Goal: Task Accomplishment & Management: Use online tool/utility

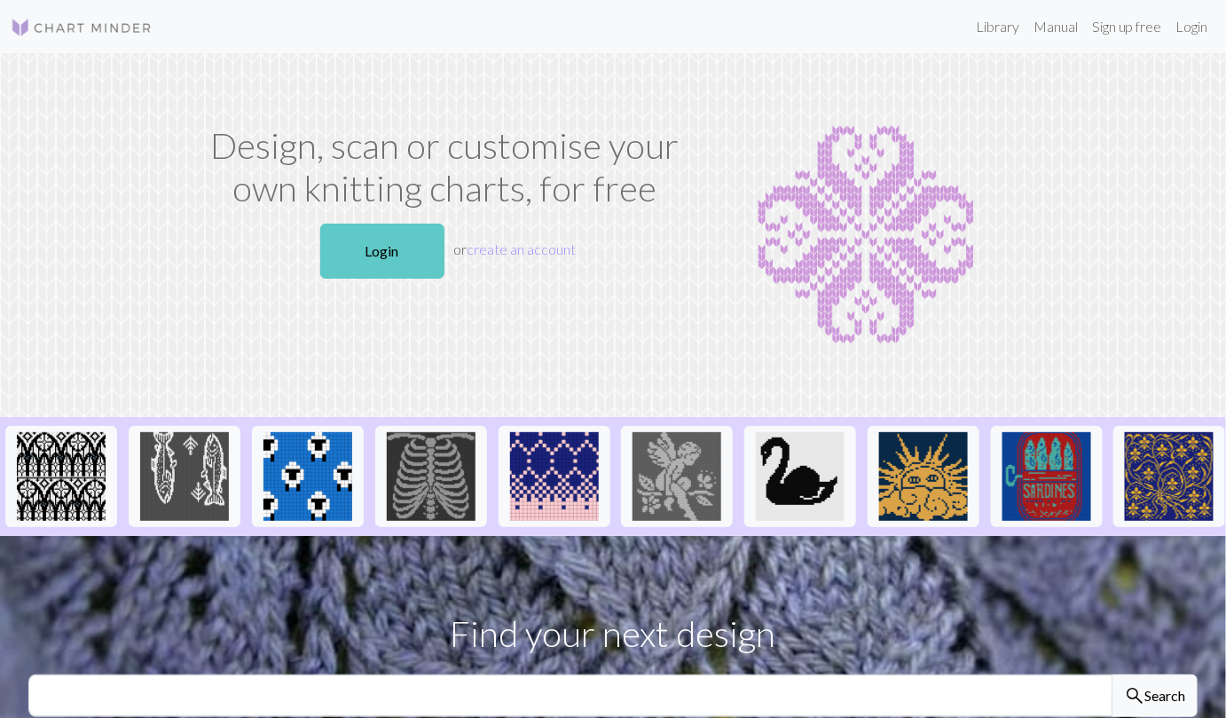
click at [414, 254] on link "Login" at bounding box center [382, 251] width 124 height 55
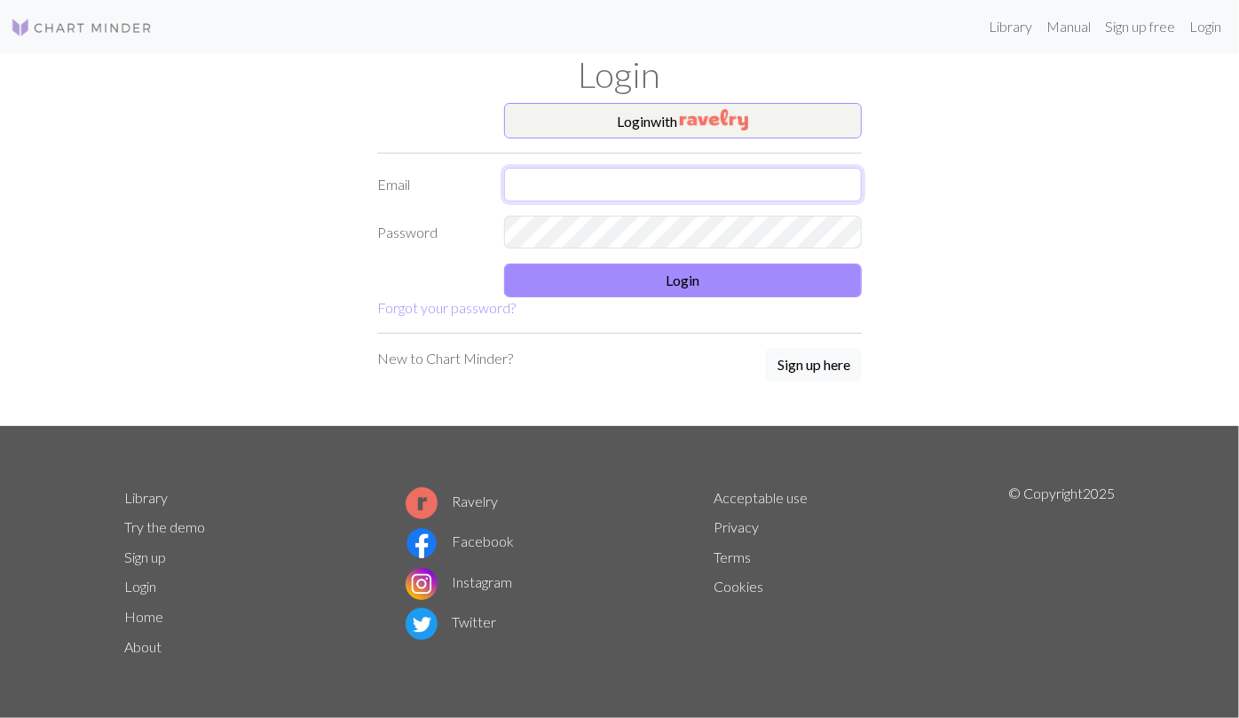
click at [548, 183] on input "text" at bounding box center [683, 185] width 359 height 34
type input "billue86@gmail.com"
click at [581, 268] on button "Login" at bounding box center [683, 281] width 359 height 34
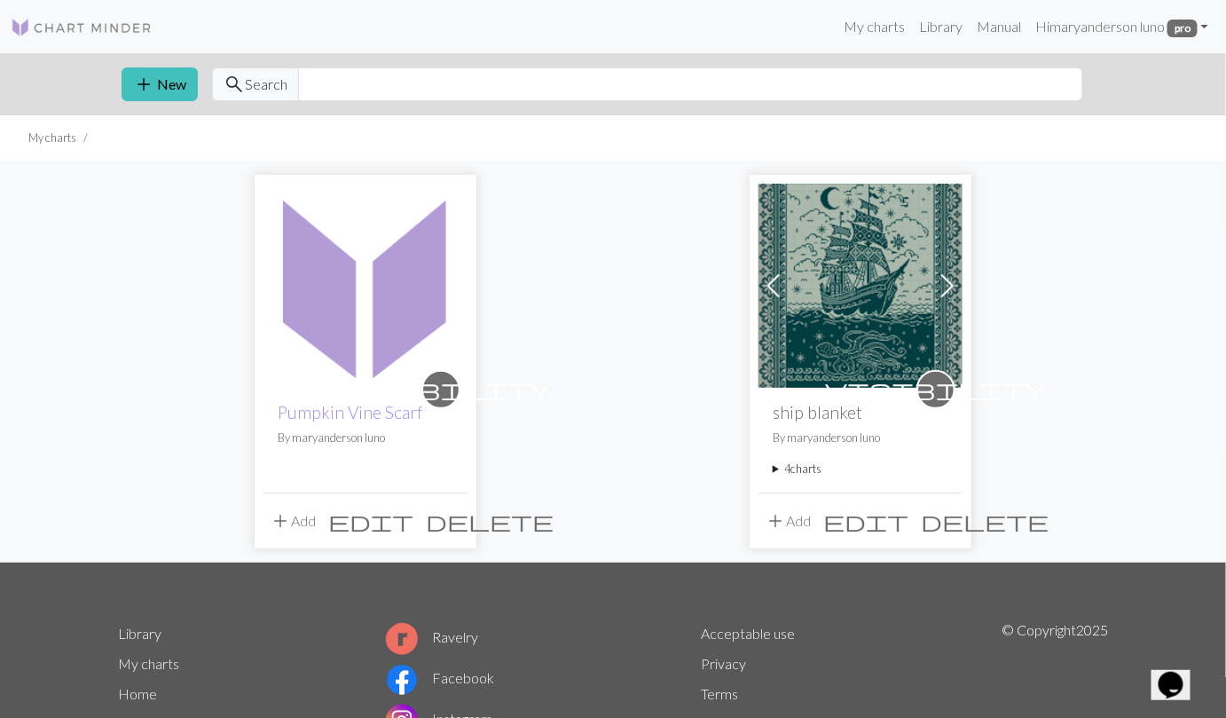
click at [411, 308] on img at bounding box center [366, 286] width 204 height 204
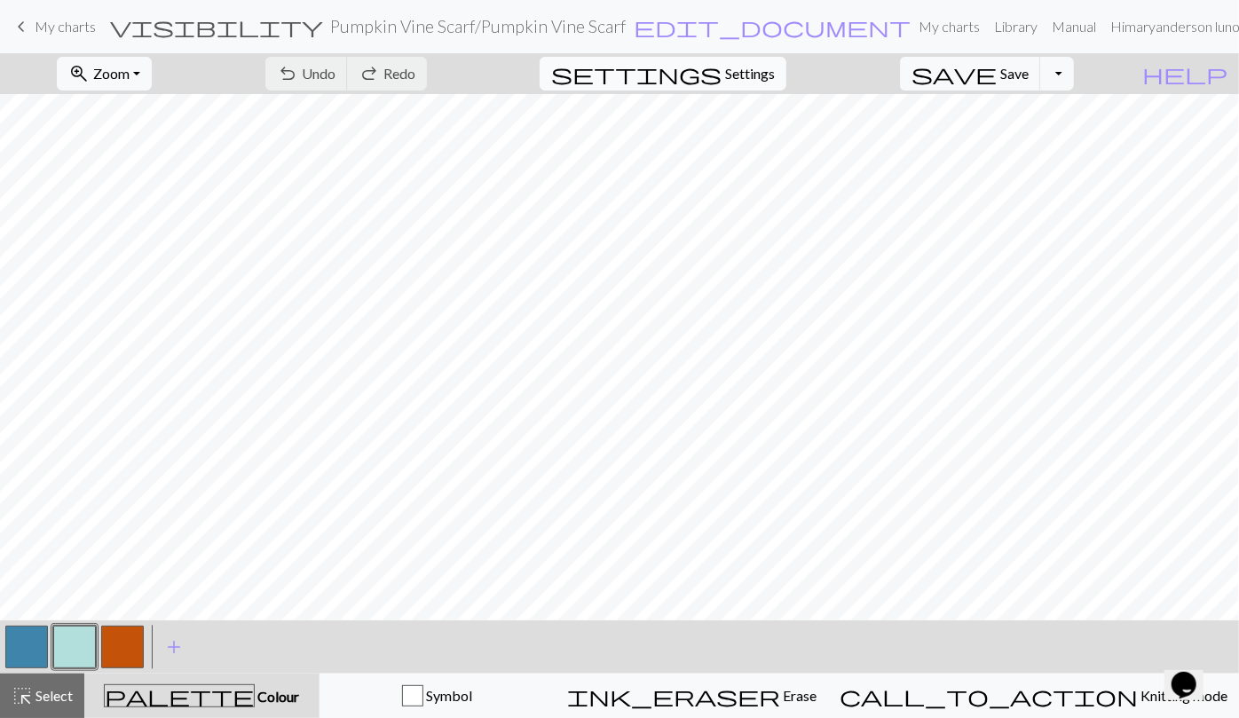
click at [722, 80] on span "settings" at bounding box center [636, 73] width 170 height 25
select select "aran"
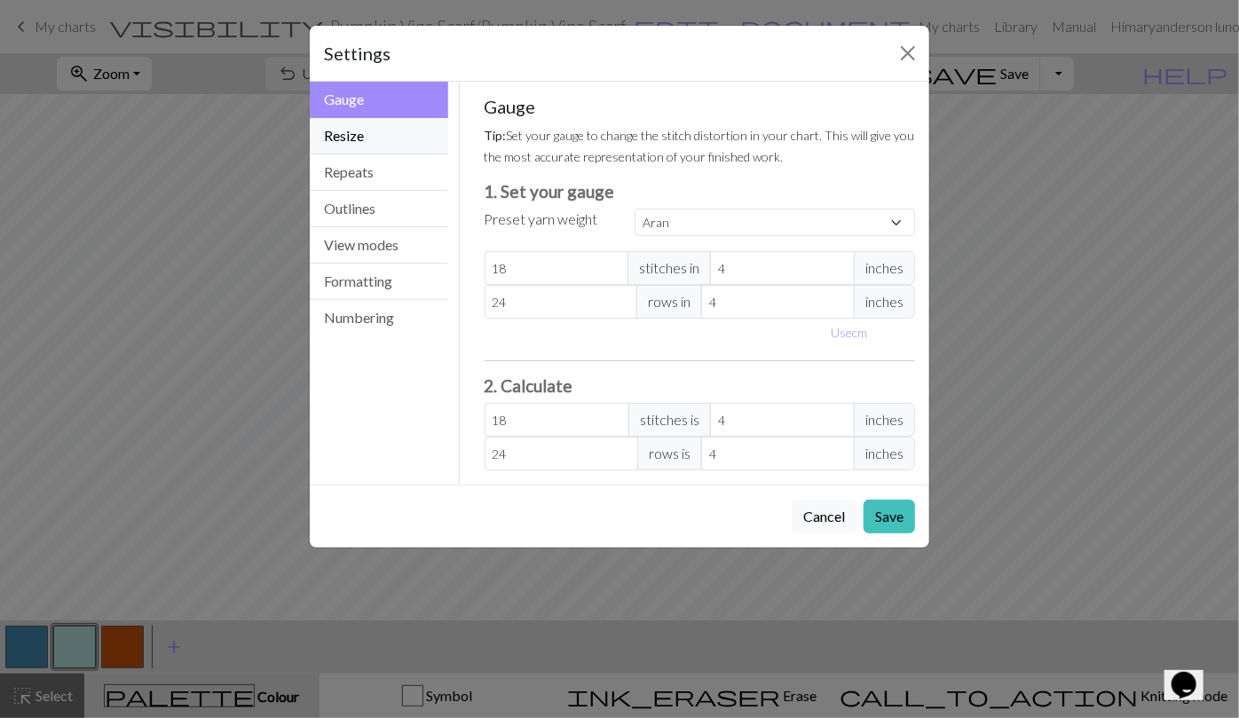
click at [401, 139] on button "Resize" at bounding box center [379, 136] width 138 height 36
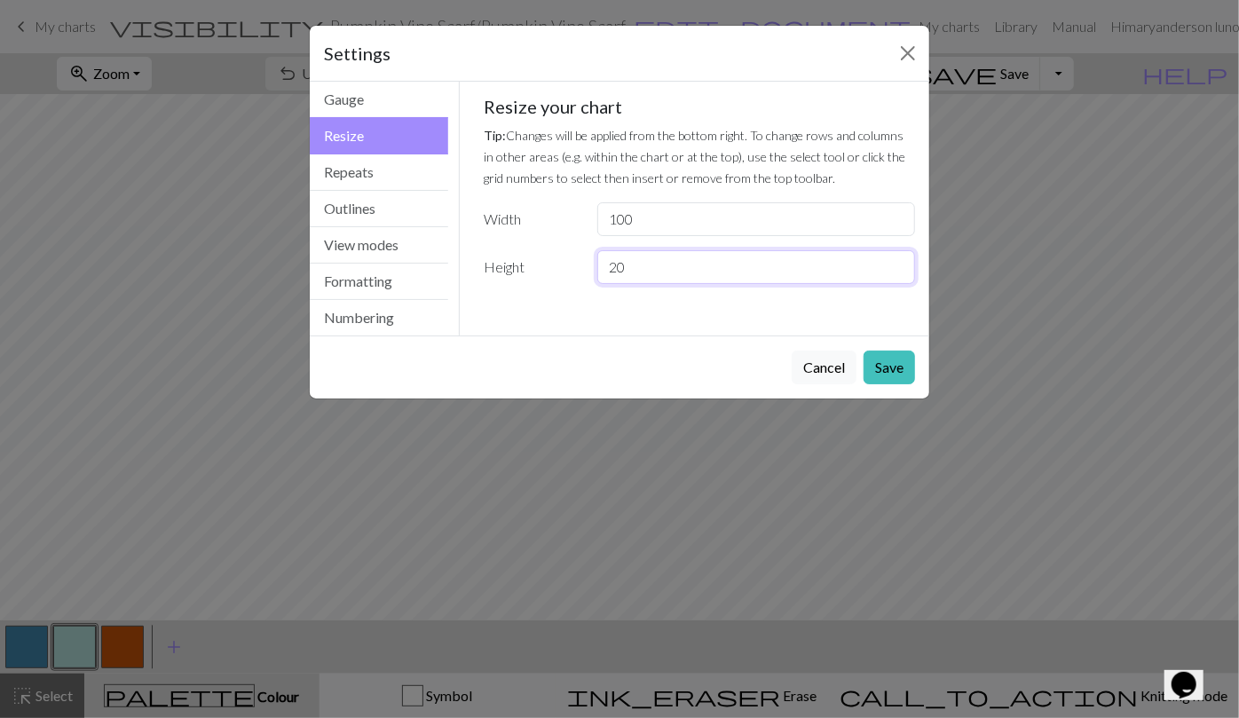
click at [639, 266] on input "20" at bounding box center [756, 267] width 318 height 34
type input "2"
type input "40"
click at [877, 367] on button "Save" at bounding box center [889, 368] width 51 height 34
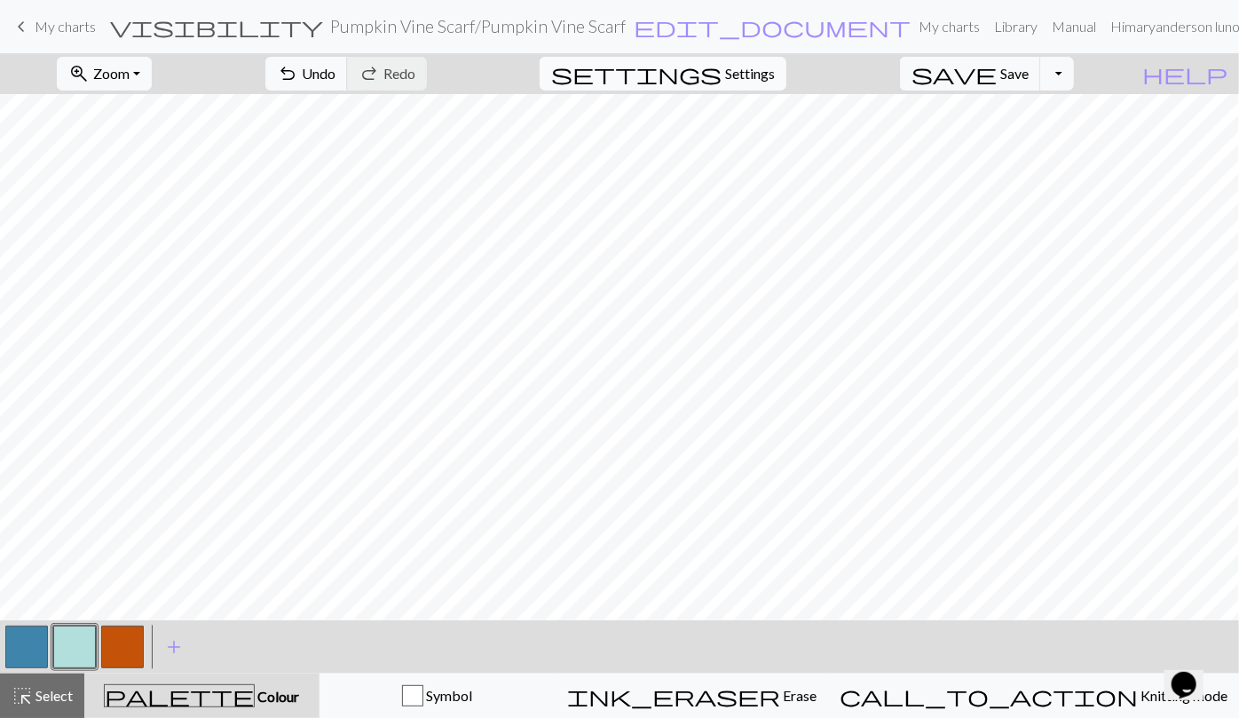
click at [769, 69] on span "Settings" at bounding box center [750, 73] width 50 height 21
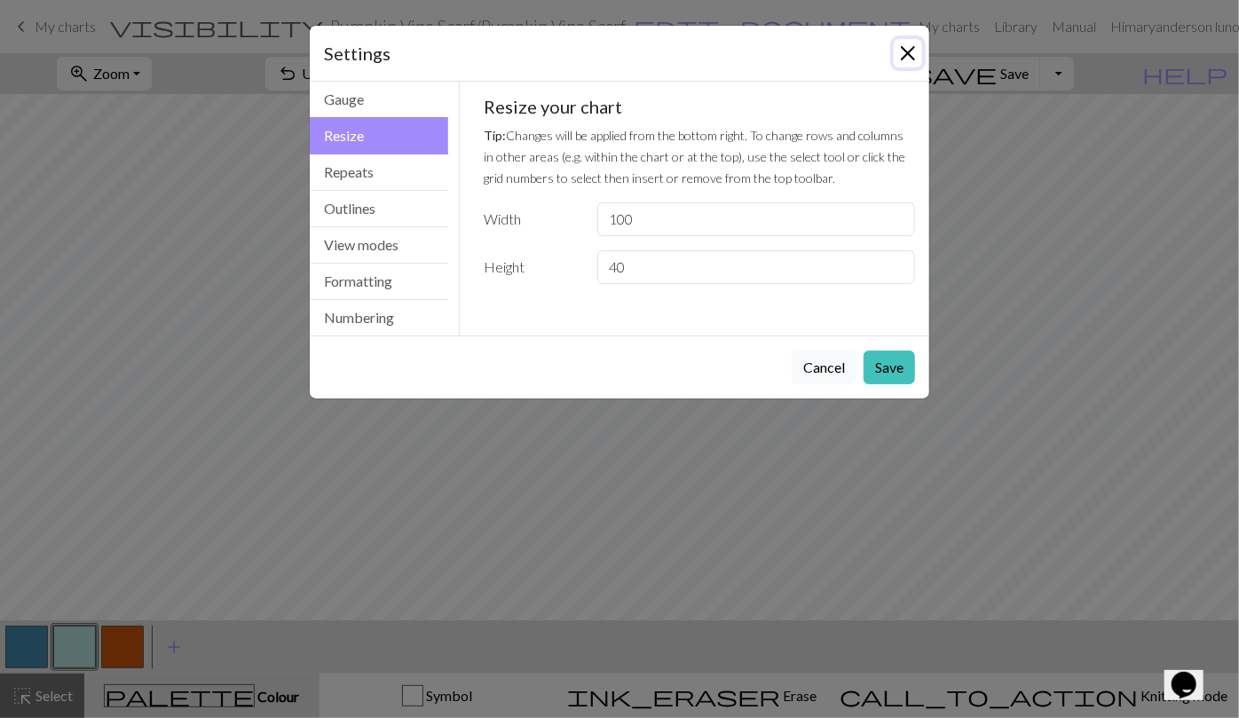
click at [903, 46] on button "Close" at bounding box center [908, 53] width 28 height 28
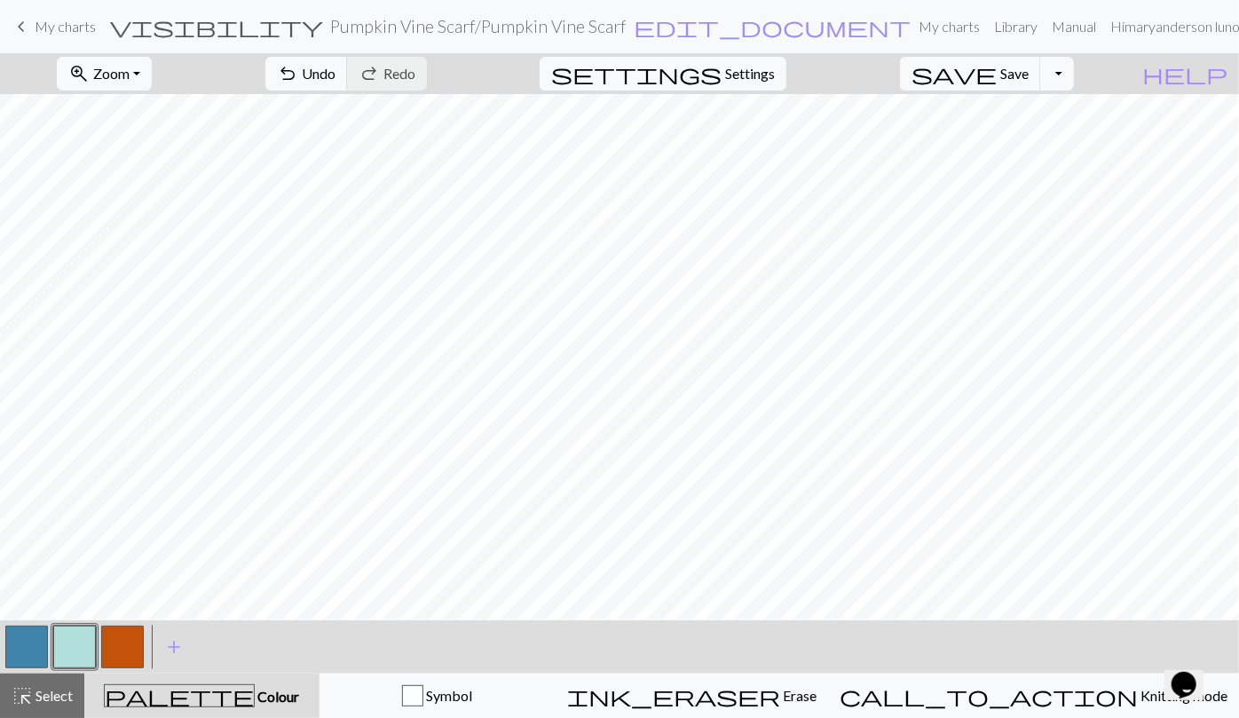
click at [310, 627] on div "< > add Add a colour" at bounding box center [619, 646] width 1239 height 53
click at [72, 706] on button "highlight_alt Select Select" at bounding box center [42, 696] width 84 height 44
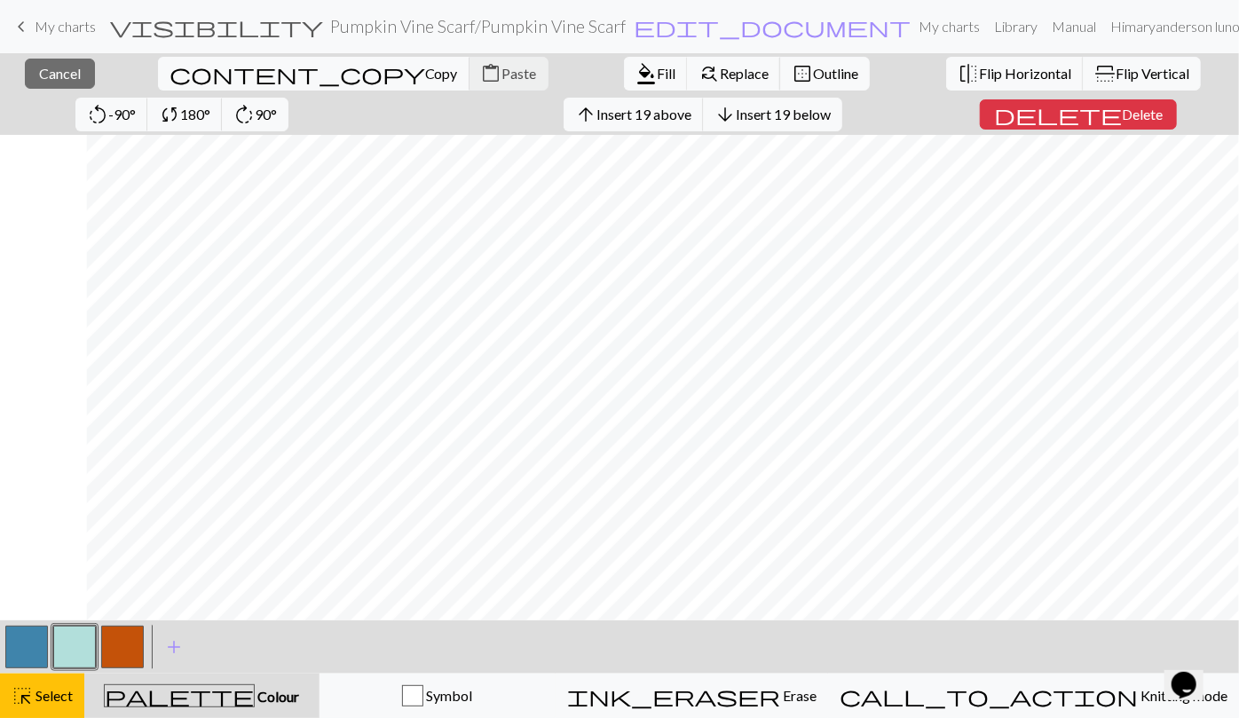
scroll to position [0, 1231]
click at [425, 76] on span "Copy" at bounding box center [441, 73] width 33 height 17
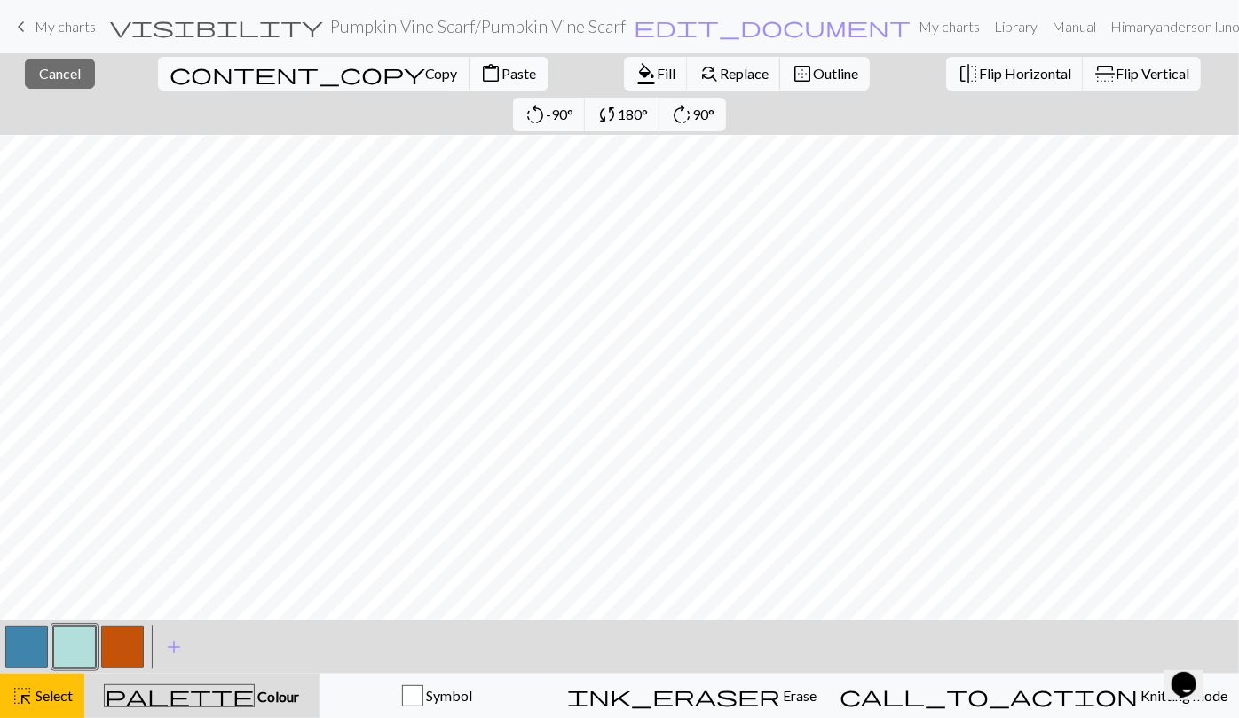
click at [502, 81] on span "Paste" at bounding box center [519, 73] width 35 height 17
click at [502, 73] on span "Paste" at bounding box center [519, 73] width 35 height 17
click at [425, 71] on span "Copy" at bounding box center [441, 73] width 33 height 17
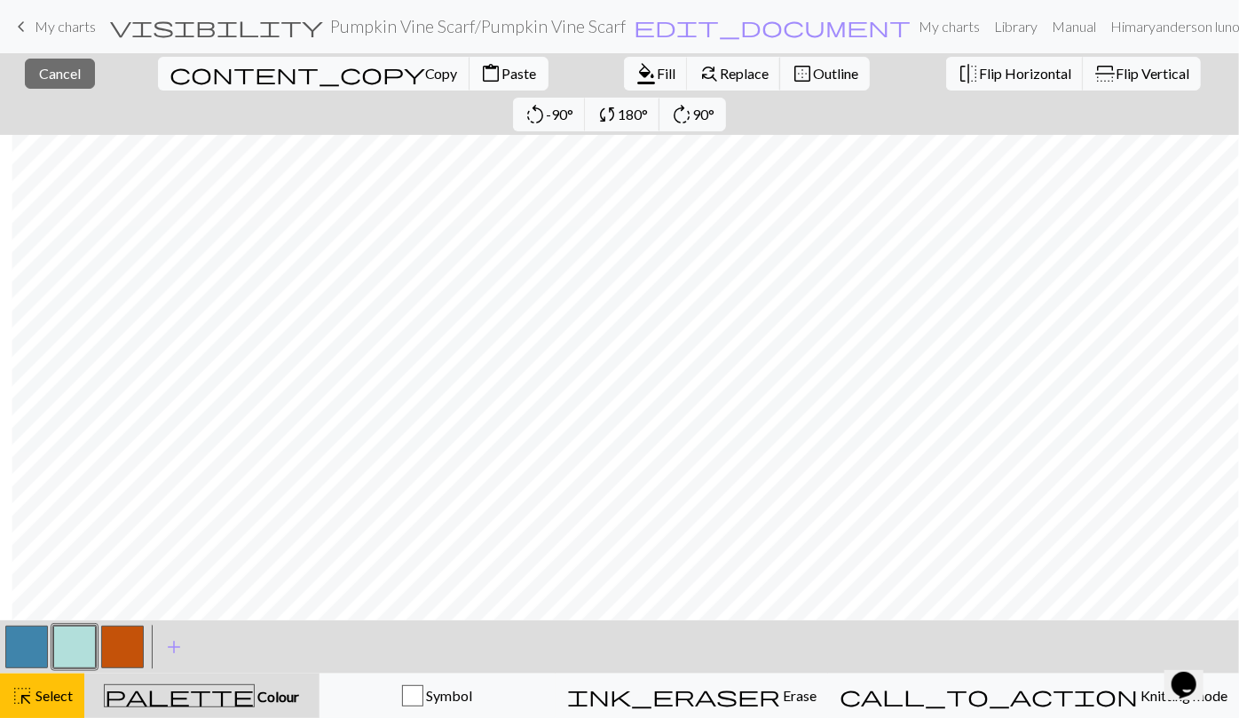
click at [502, 71] on span "Paste" at bounding box center [519, 73] width 35 height 17
click at [425, 71] on span "Copy" at bounding box center [441, 73] width 33 height 17
click at [502, 71] on span "Paste" at bounding box center [519, 73] width 35 height 17
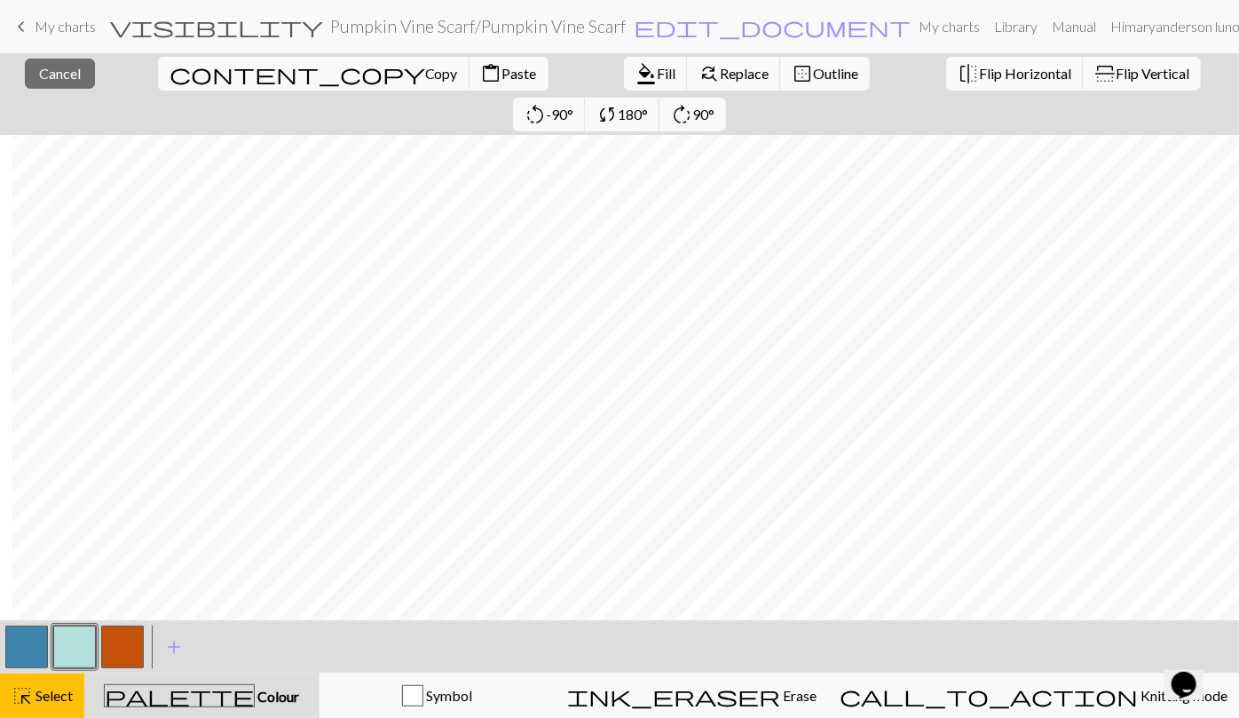
scroll to position [0, 1231]
click at [502, 71] on span "Paste" at bounding box center [519, 73] width 35 height 17
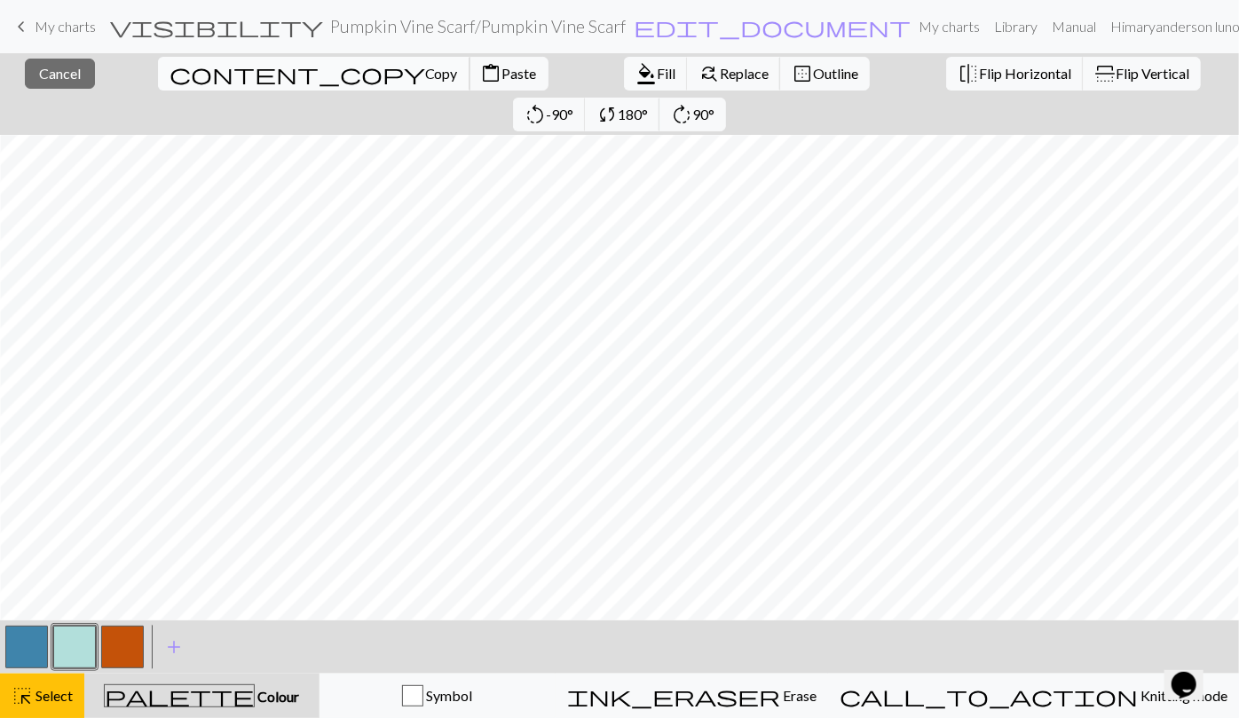
click at [425, 68] on span "Copy" at bounding box center [441, 73] width 33 height 17
click at [21, 689] on span "highlight_alt" at bounding box center [22, 695] width 21 height 25
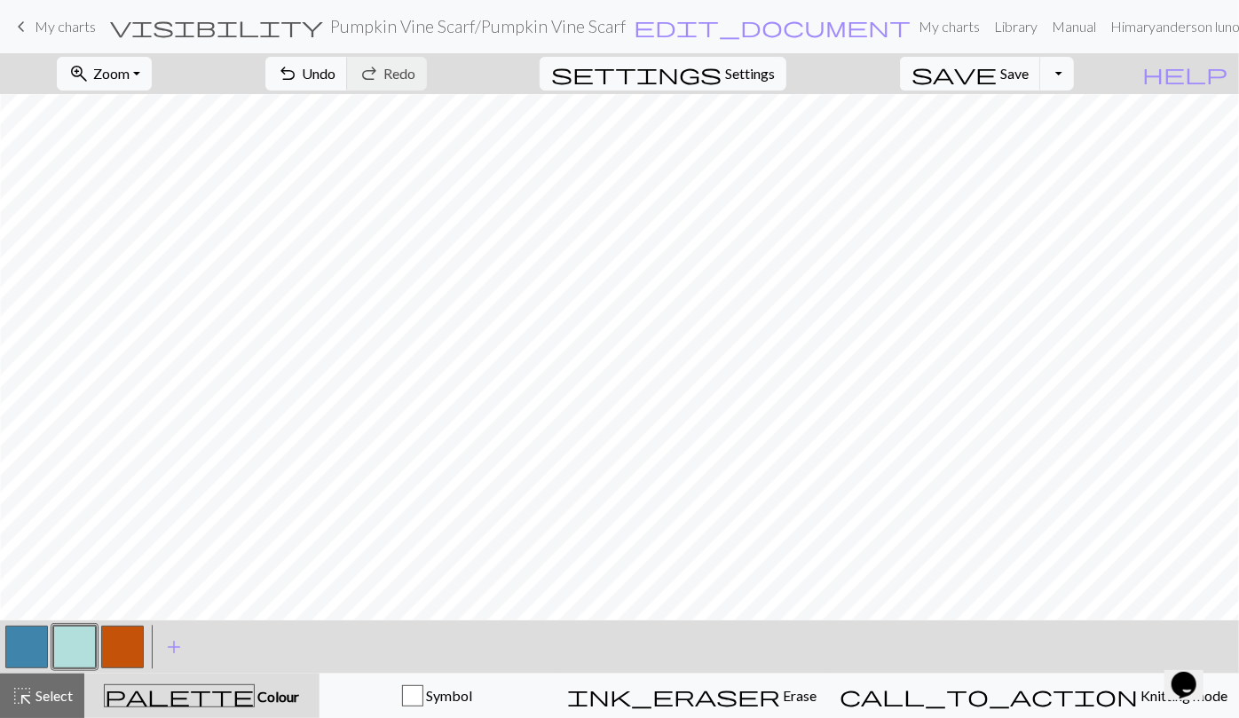
click at [21, 646] on button "button" at bounding box center [26, 647] width 43 height 43
click at [65, 651] on button "button" at bounding box center [74, 647] width 43 height 43
click at [152, 72] on button "zoom_in Zoom Zoom" at bounding box center [104, 74] width 95 height 34
click at [150, 170] on button "Fit height" at bounding box center [128, 168] width 140 height 28
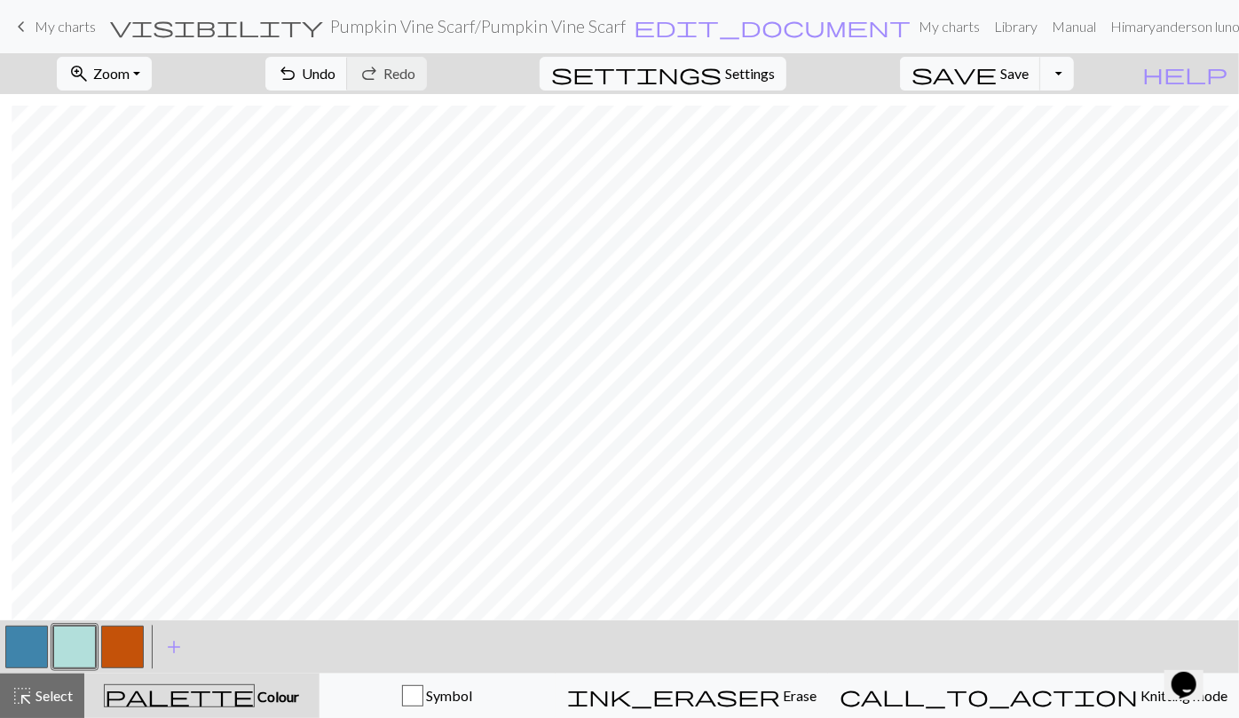
scroll to position [12, 337]
click at [35, 694] on span "Select" at bounding box center [53, 695] width 40 height 17
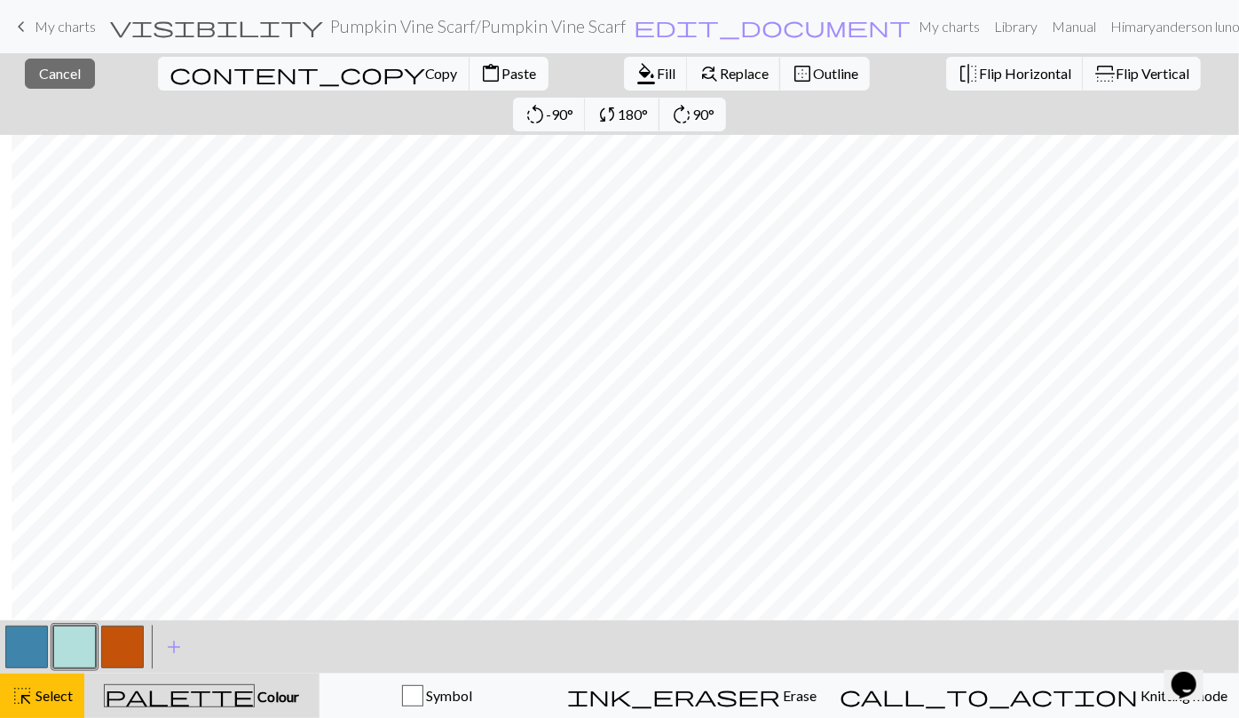
click at [502, 69] on span "Paste" at bounding box center [519, 73] width 35 height 17
click at [60, 679] on button "highlight_alt Select Select" at bounding box center [42, 696] width 84 height 44
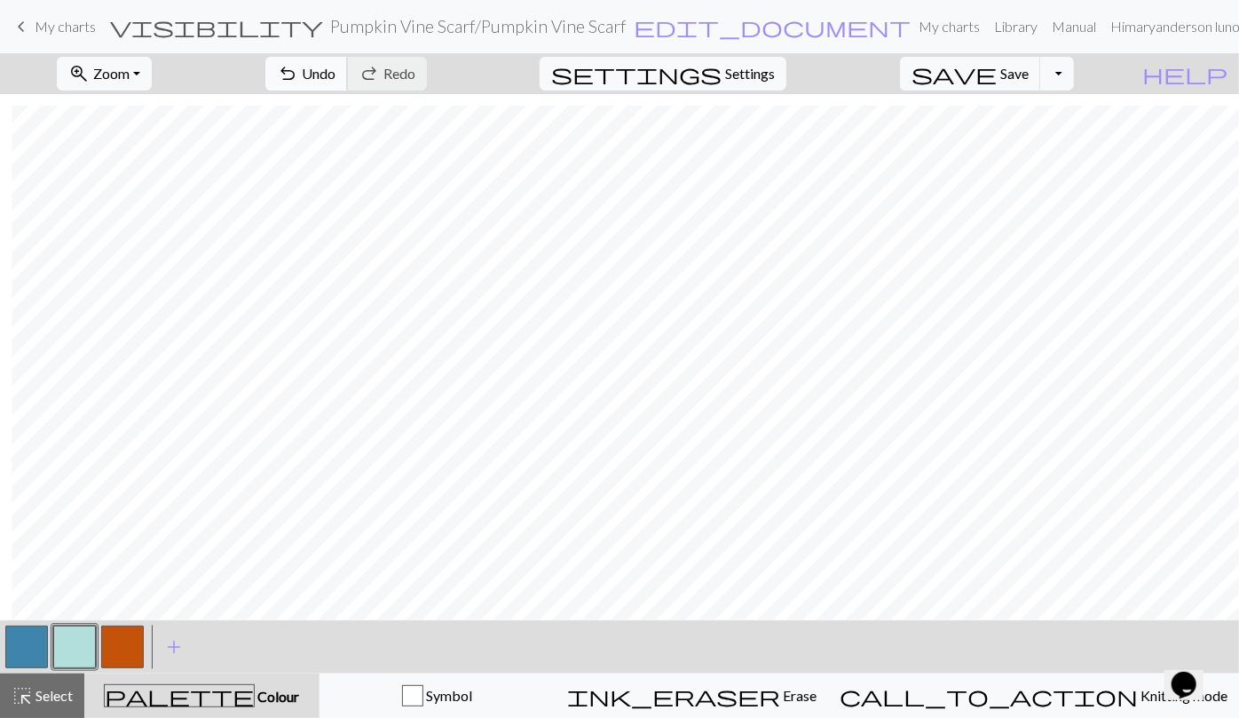
click at [335, 76] on span "Undo" at bounding box center [319, 73] width 34 height 17
click at [43, 689] on span "Select" at bounding box center [53, 695] width 40 height 17
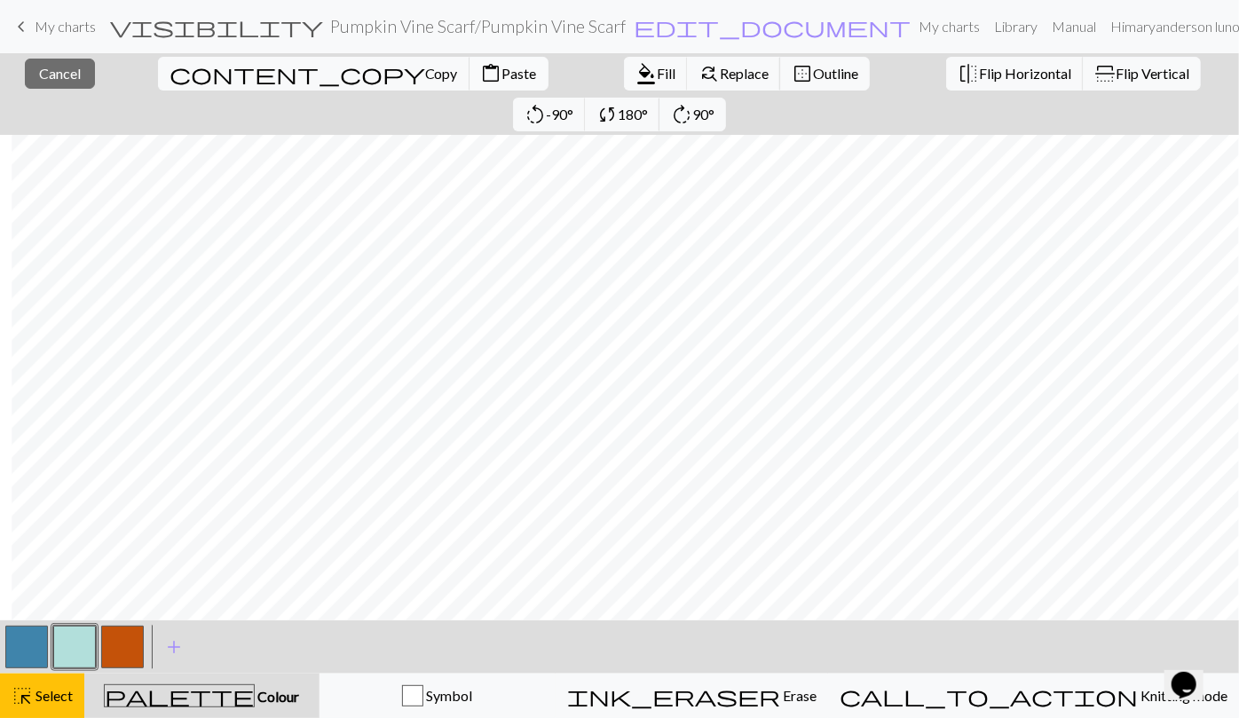
click at [502, 71] on span "Paste" at bounding box center [519, 73] width 35 height 17
click at [29, 642] on button "button" at bounding box center [26, 647] width 43 height 43
click at [66, 696] on span "Select" at bounding box center [53, 695] width 40 height 17
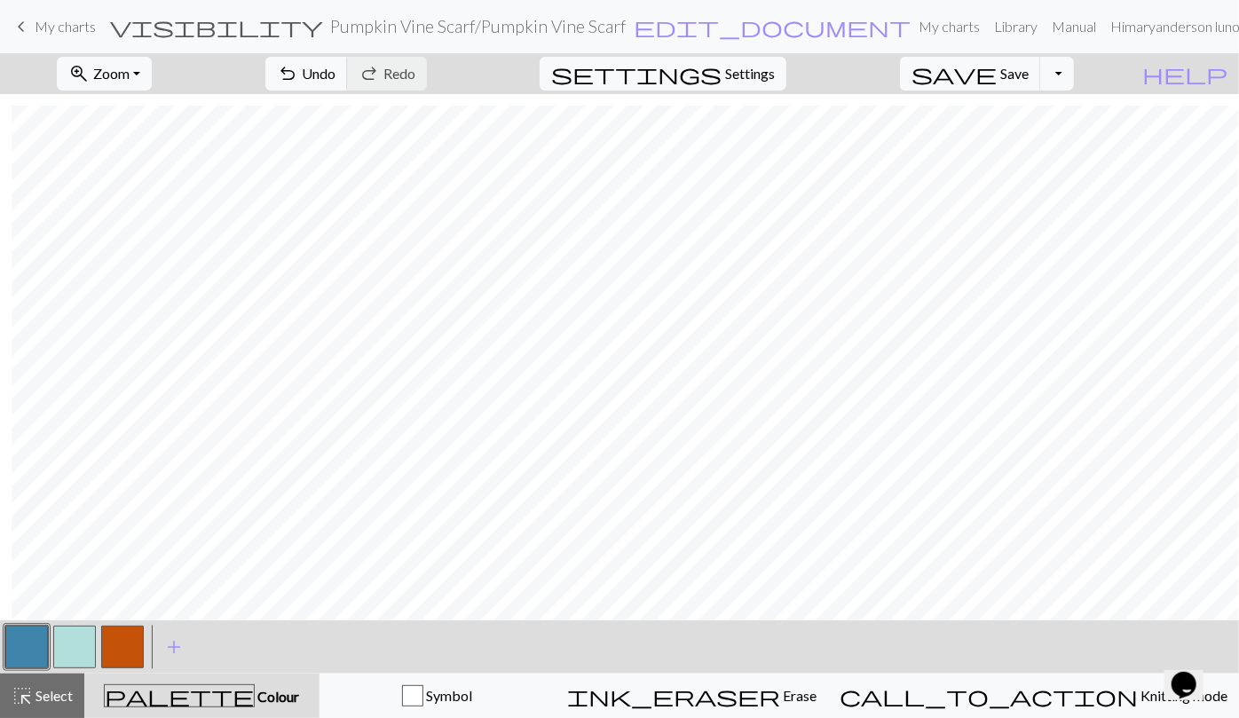
click at [25, 646] on button "button" at bounding box center [26, 647] width 43 height 43
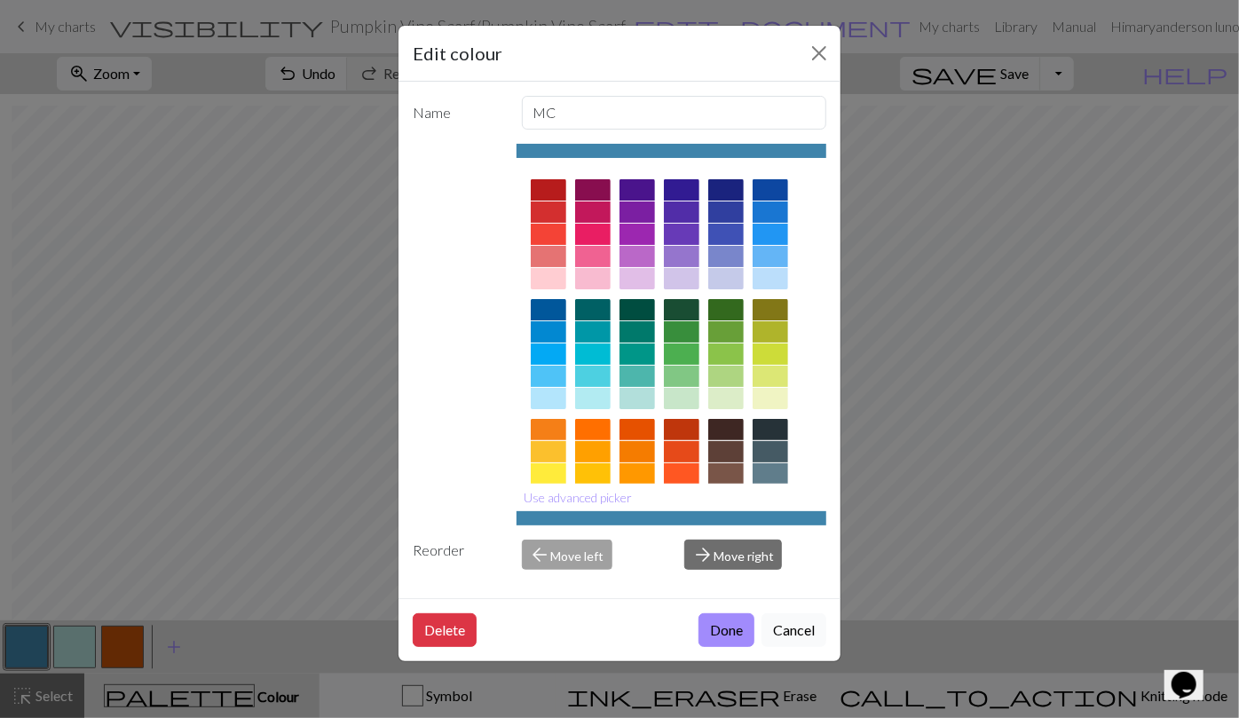
click at [786, 626] on button "Cancel" at bounding box center [793, 630] width 65 height 34
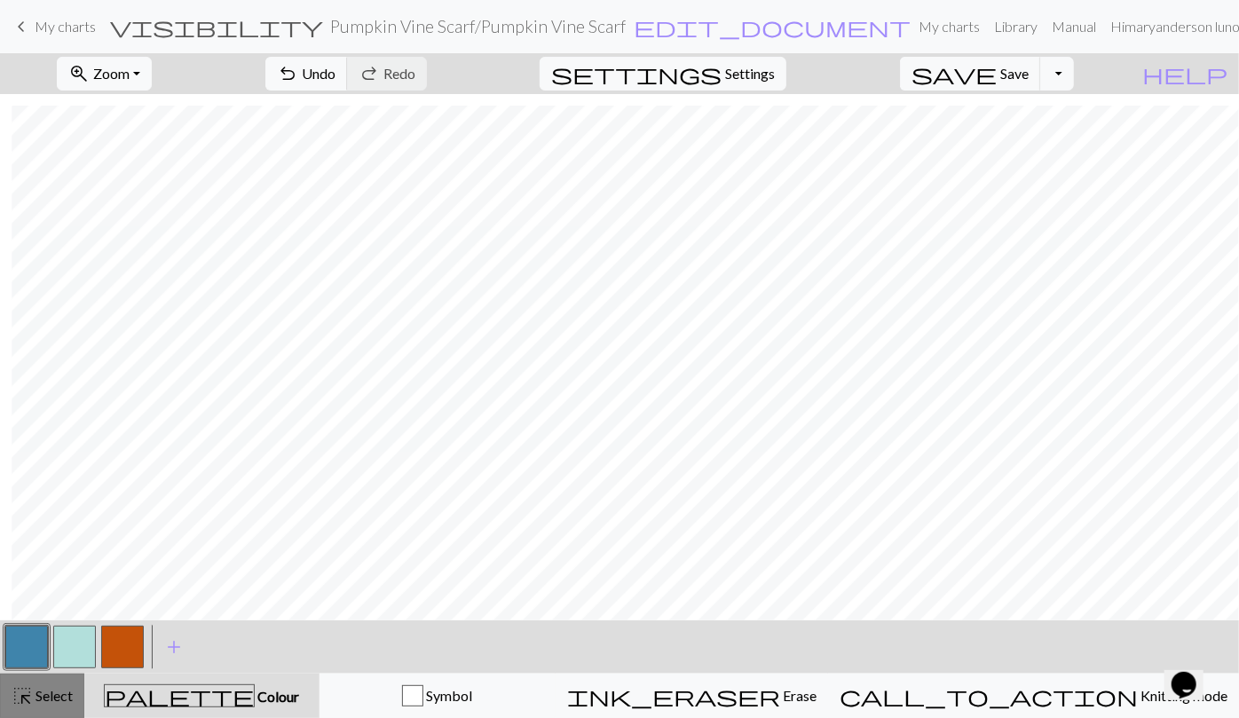
click at [61, 698] on span "Select" at bounding box center [53, 695] width 40 height 17
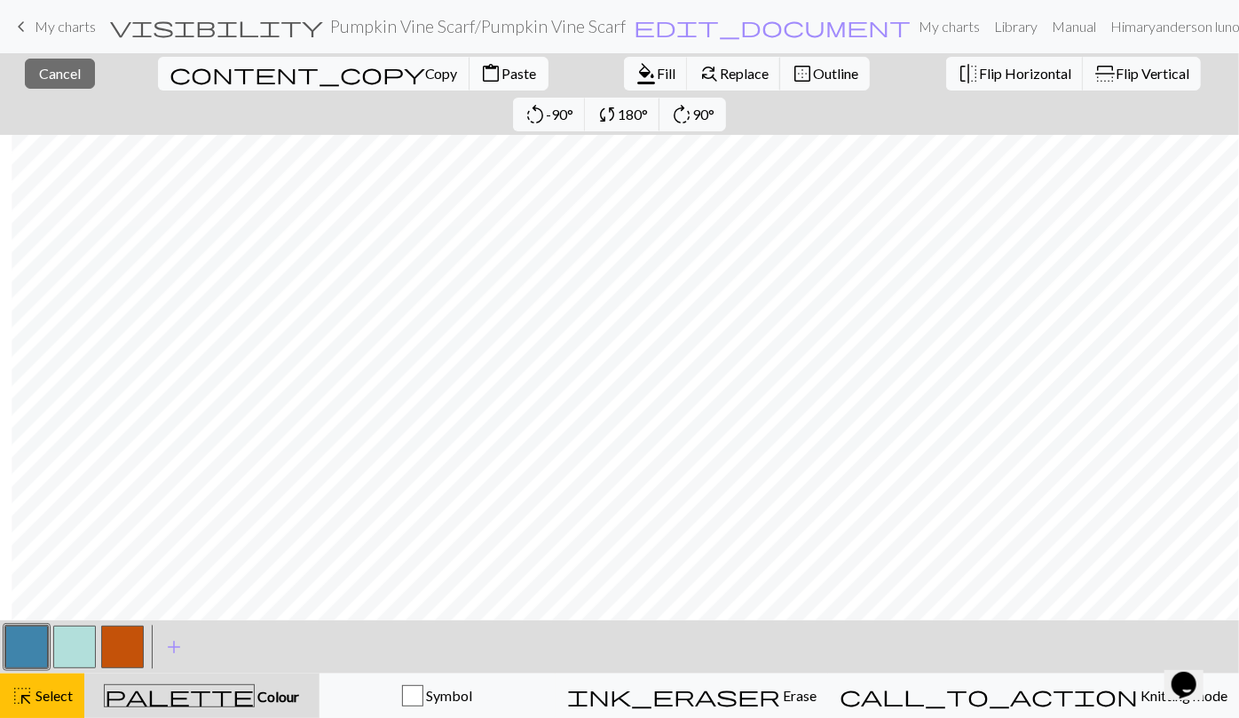
click at [502, 71] on span "Paste" at bounding box center [519, 73] width 35 height 17
click at [24, 694] on span "highlight_alt" at bounding box center [22, 695] width 21 height 25
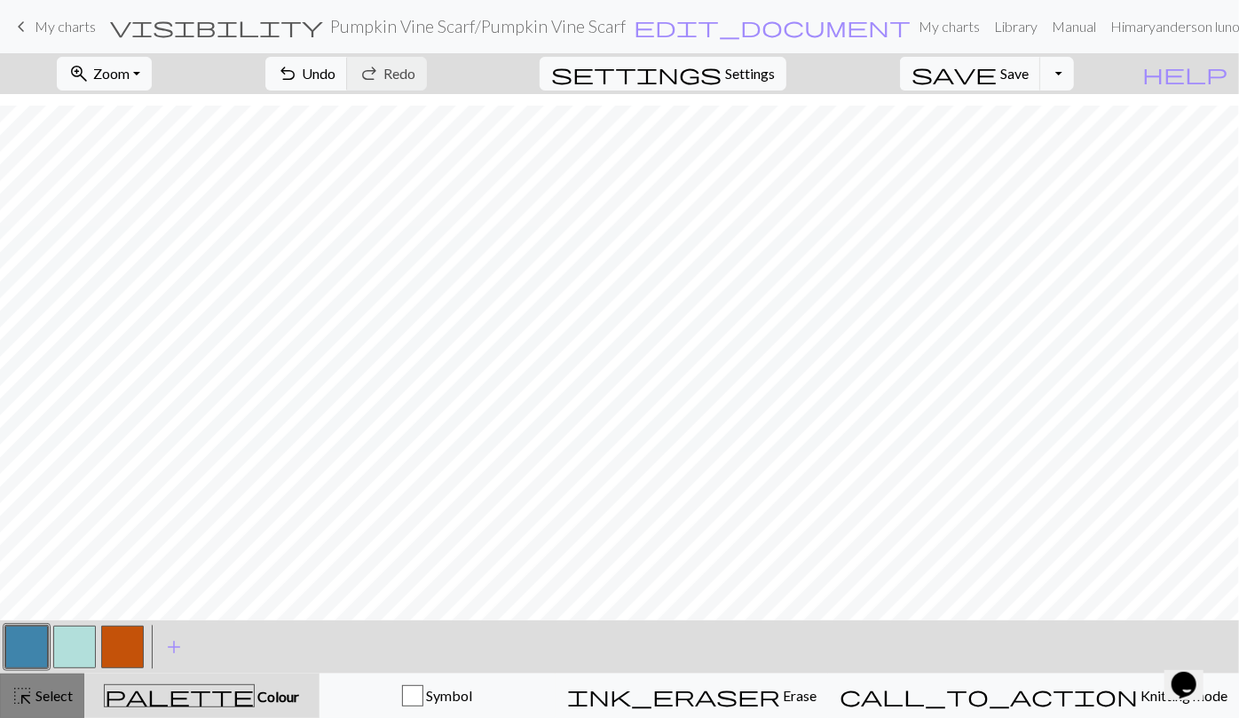
click at [51, 690] on span "Select" at bounding box center [53, 695] width 40 height 17
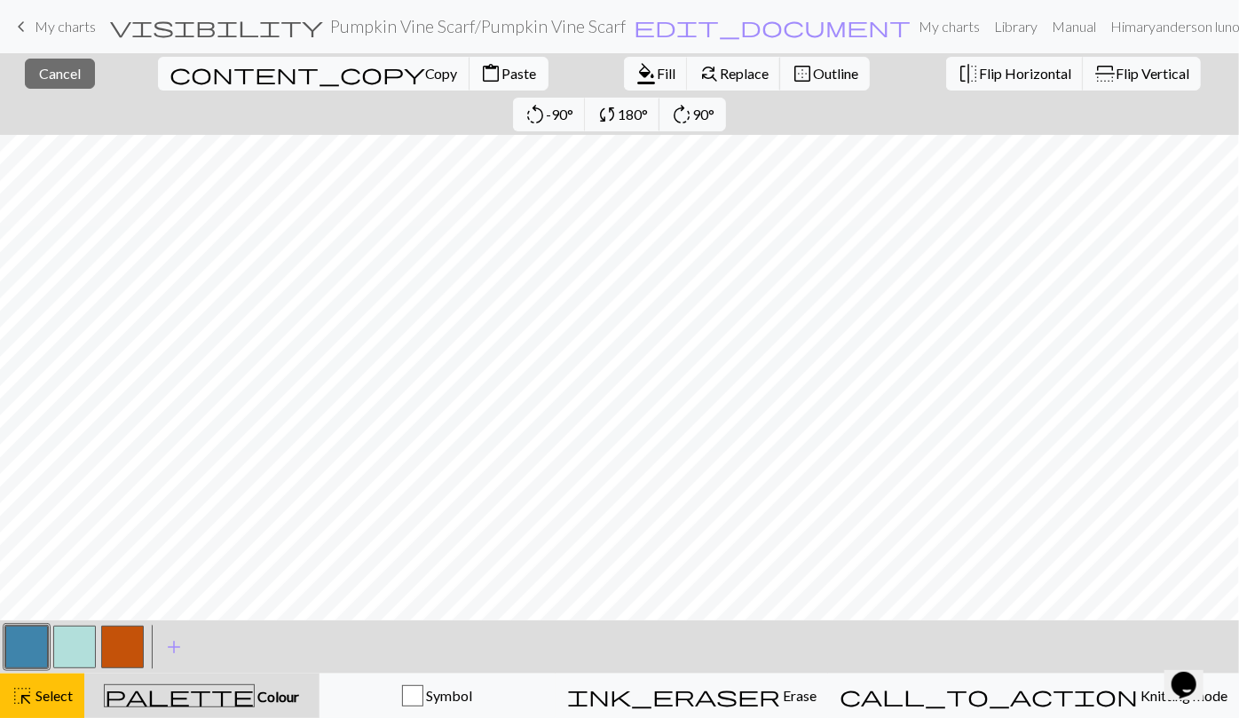
click at [502, 72] on span "Paste" at bounding box center [519, 73] width 35 height 17
click at [64, 696] on span "Select" at bounding box center [53, 695] width 40 height 17
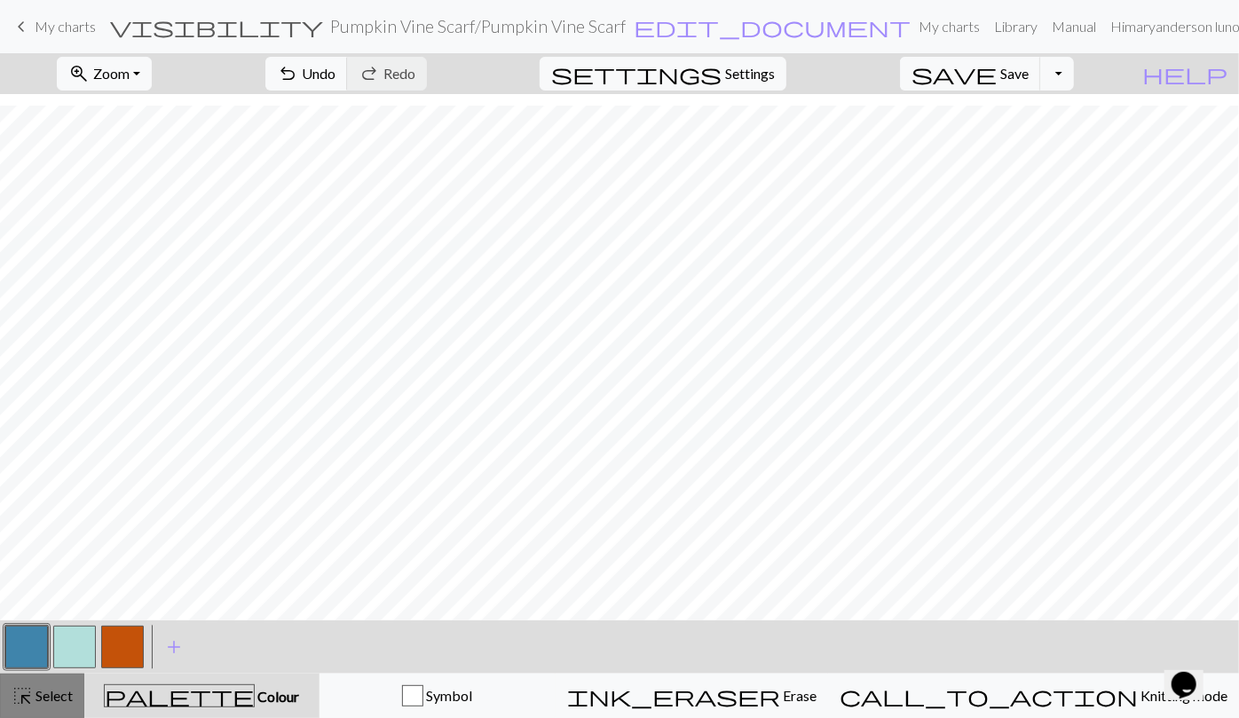
click at [73, 688] on button "highlight_alt Select Select" at bounding box center [42, 696] width 84 height 44
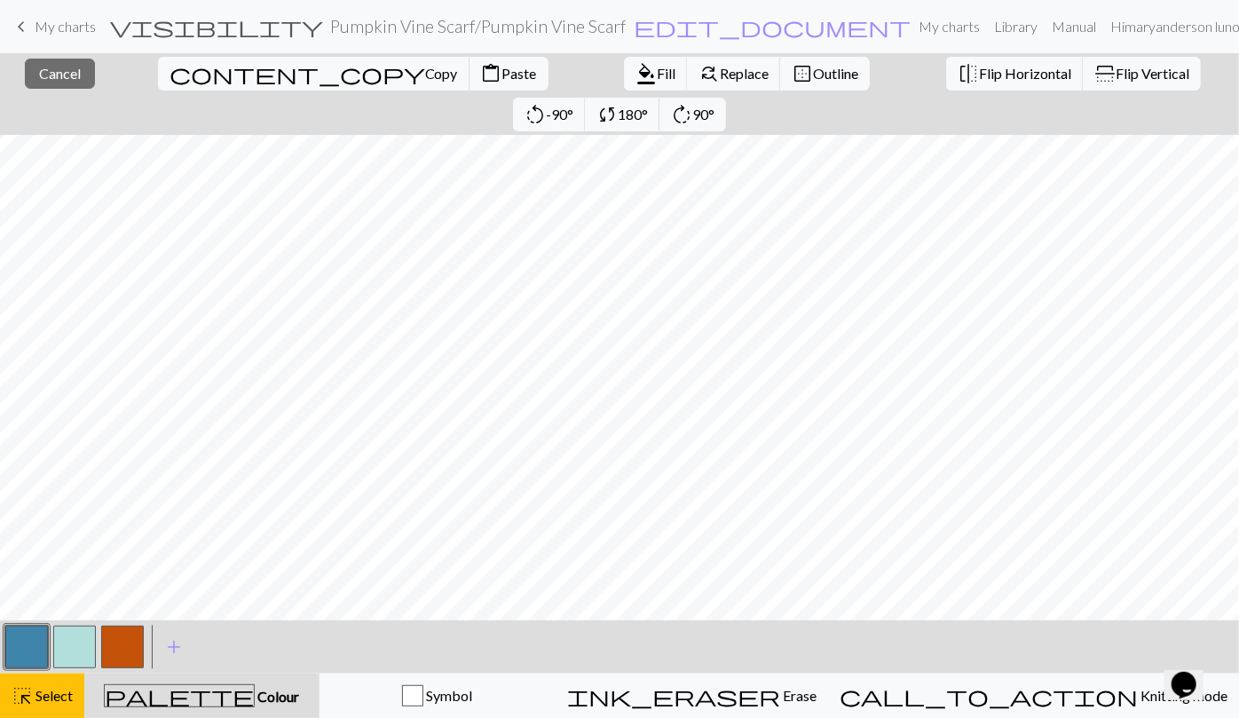
scroll to position [0, 0]
click at [26, 702] on span "highlight_alt" at bounding box center [22, 695] width 21 height 25
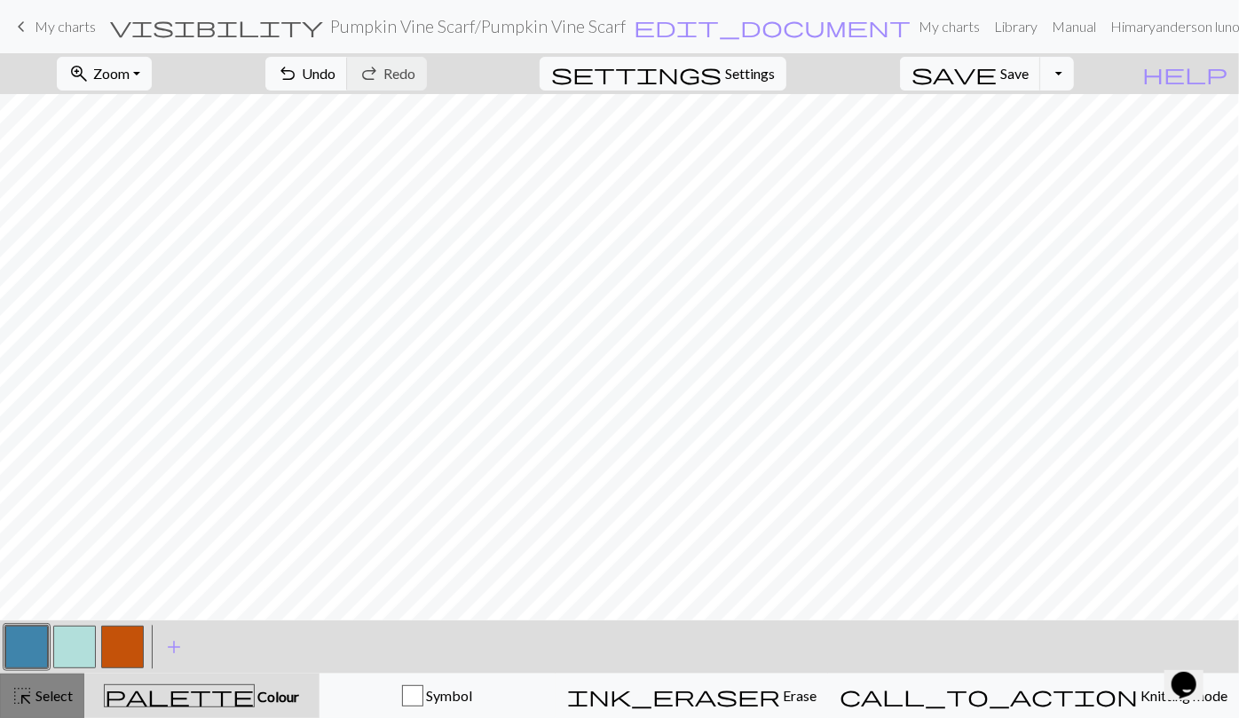
click at [72, 685] on div "highlight_alt Select Select" at bounding box center [42, 695] width 61 height 21
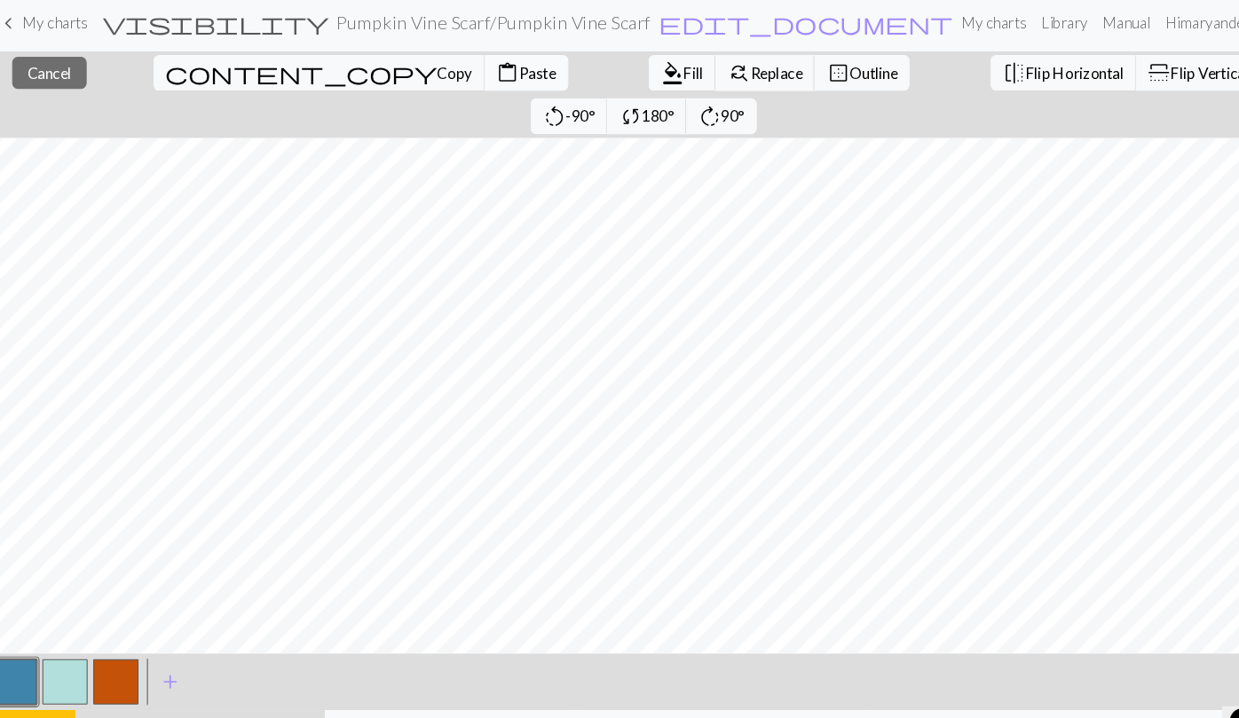
click at [481, 65] on span "content_paste" at bounding box center [491, 73] width 21 height 25
click at [502, 78] on span "Paste" at bounding box center [519, 73] width 35 height 17
click at [502, 70] on span "Paste" at bounding box center [519, 73] width 35 height 17
click at [502, 68] on span "Paste" at bounding box center [519, 73] width 35 height 17
click at [74, 651] on button "button" at bounding box center [74, 647] width 43 height 43
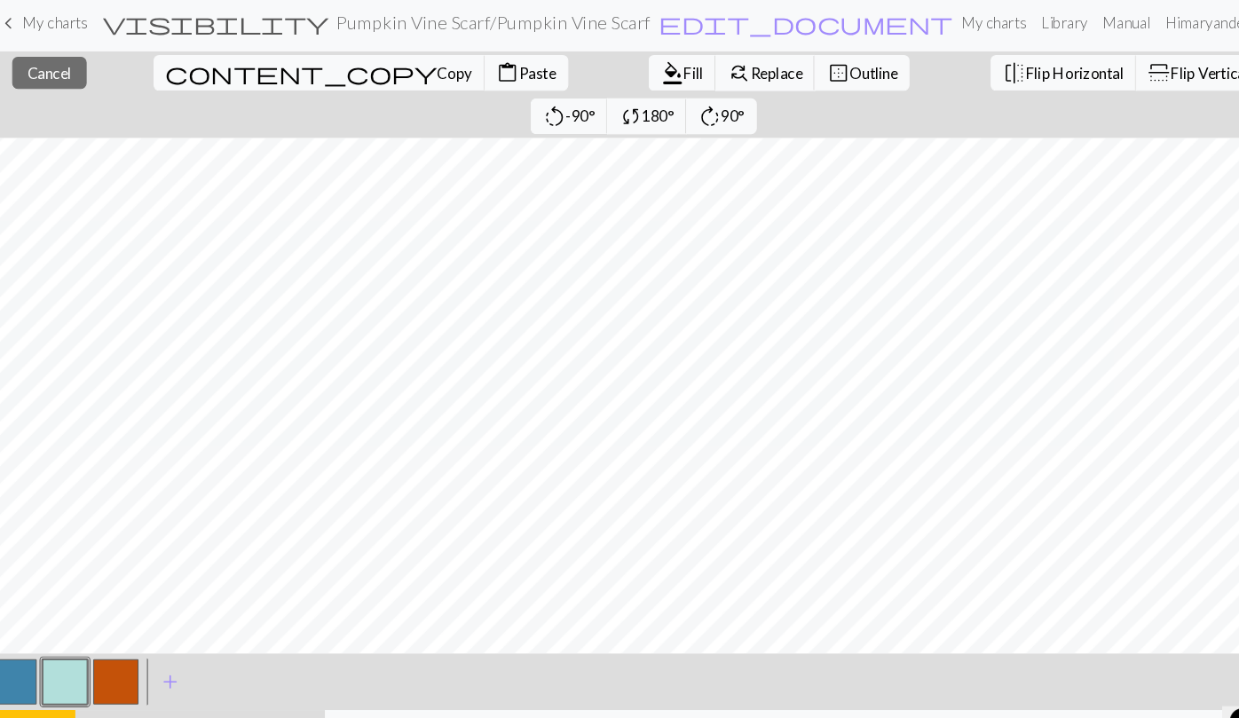
click at [46, 672] on div "< >" at bounding box center [75, 646] width 144 height 53
click at [70, 675] on button "highlight_alt Select Select" at bounding box center [42, 696] width 84 height 44
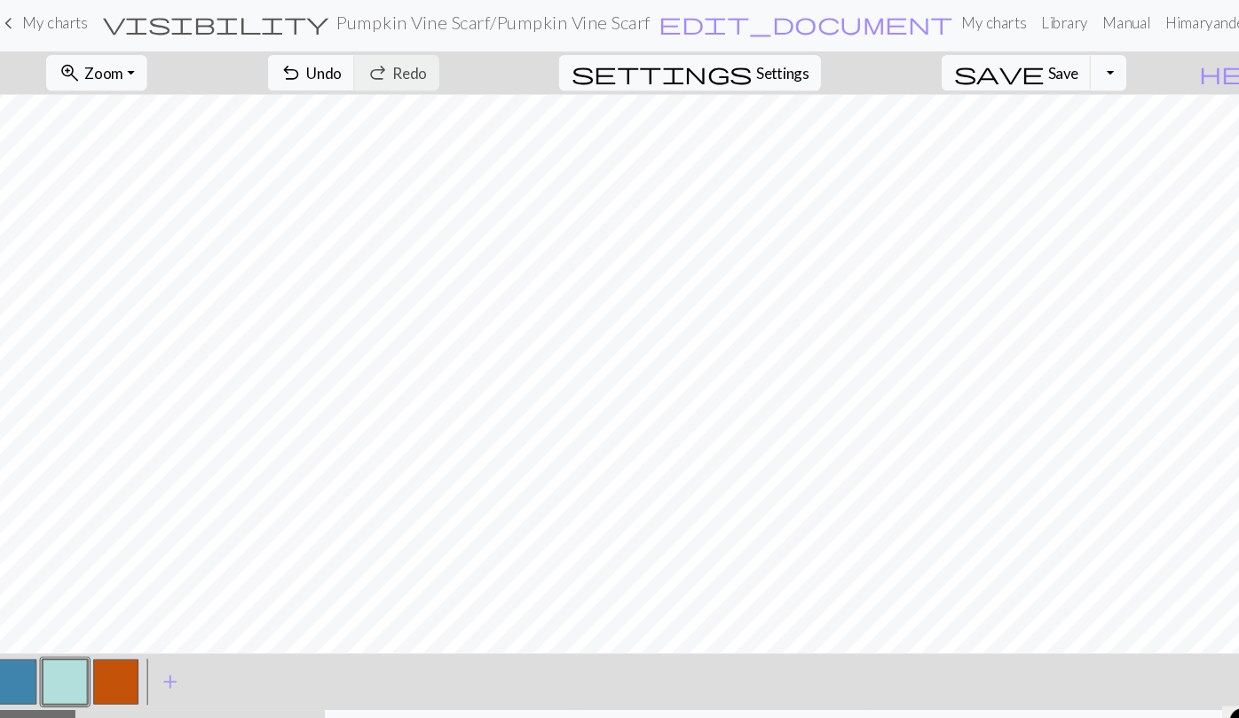
click at [29, 643] on button "button" at bounding box center [26, 647] width 43 height 43
click at [67, 643] on button "button" at bounding box center [74, 647] width 43 height 43
click at [27, 644] on button "button" at bounding box center [26, 647] width 43 height 43
click at [80, 650] on button "button" at bounding box center [74, 647] width 43 height 43
click at [31, 641] on button "button" at bounding box center [26, 647] width 43 height 43
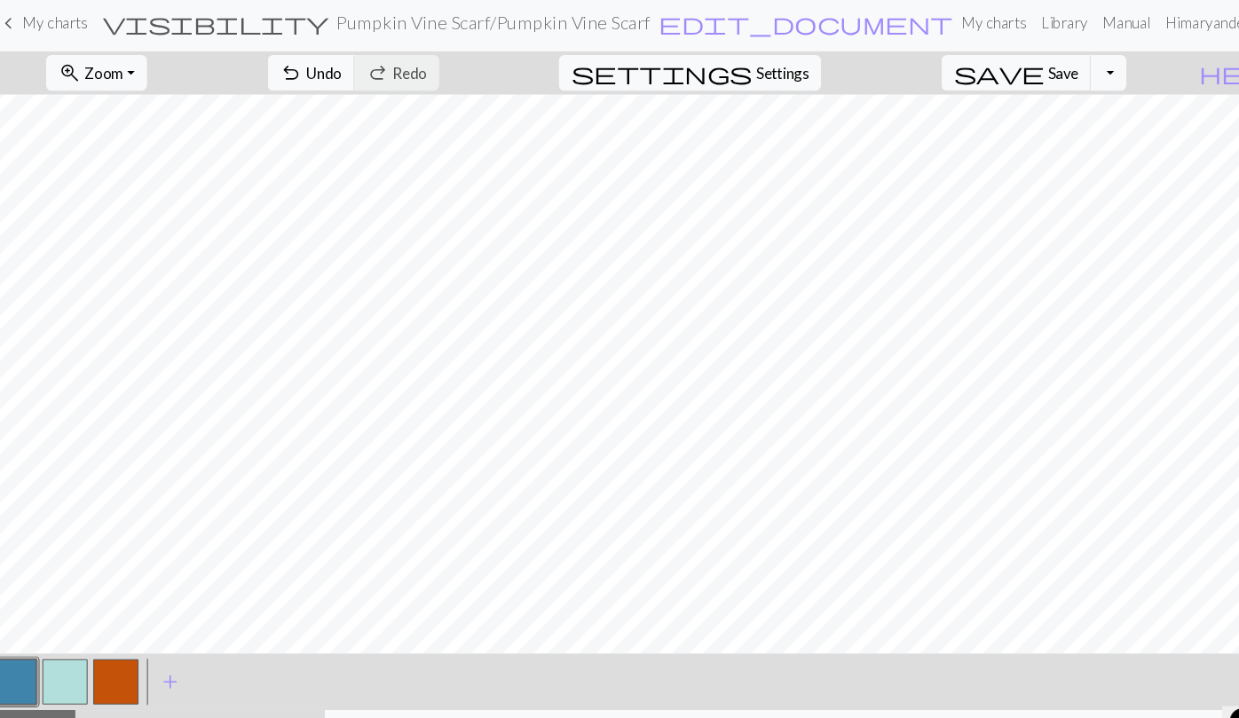
click at [74, 653] on button "button" at bounding box center [74, 647] width 43 height 43
click at [31, 636] on button "button" at bounding box center [26, 647] width 43 height 43
click at [39, 675] on button "highlight_alt Select Select" at bounding box center [42, 696] width 84 height 44
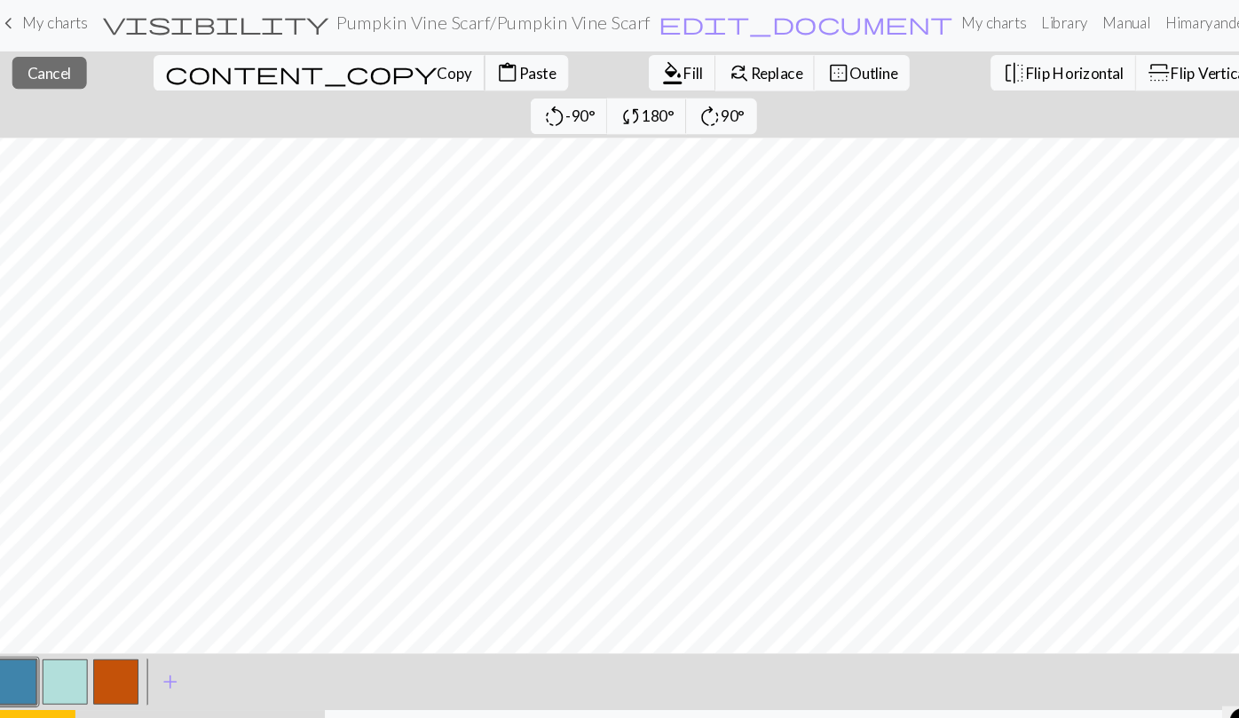
click at [425, 70] on span "Copy" at bounding box center [441, 73] width 33 height 17
click at [502, 74] on span "Paste" at bounding box center [519, 73] width 35 height 17
click at [44, 674] on button "highlight_alt Select Select" at bounding box center [42, 696] width 84 height 44
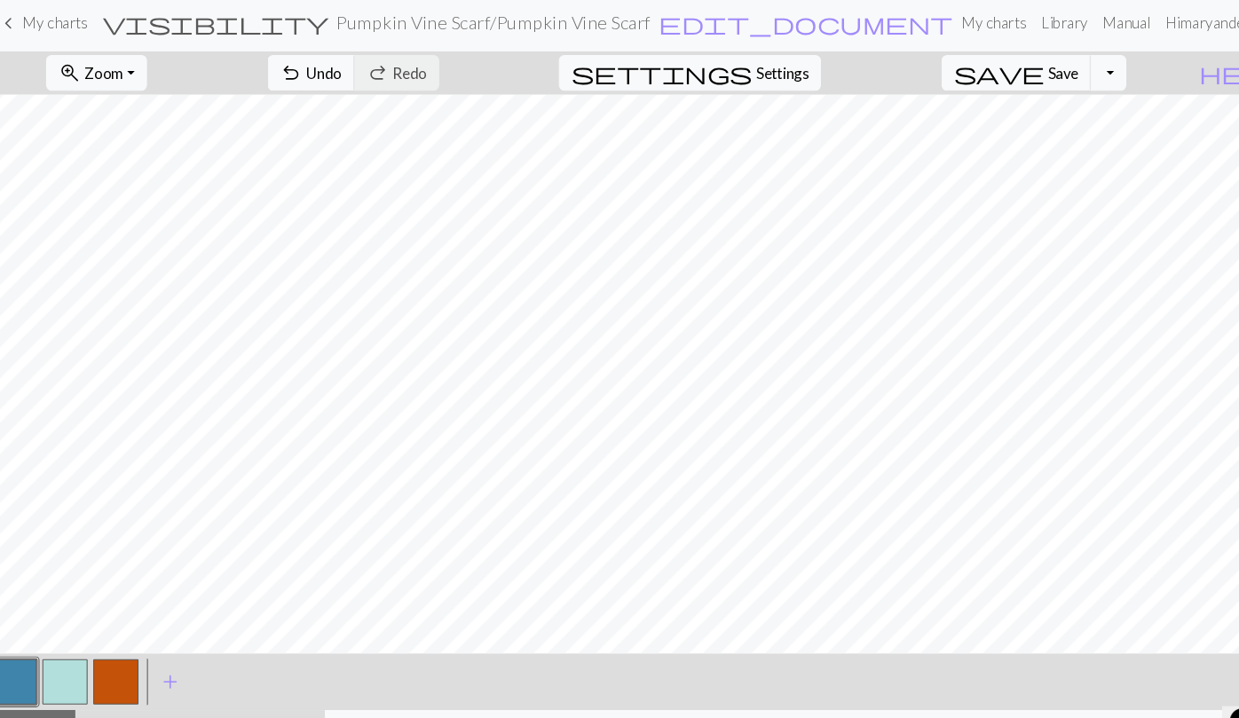
click at [72, 639] on button "button" at bounding box center [74, 647] width 43 height 43
click at [122, 635] on button "button" at bounding box center [122, 647] width 43 height 43
click at [29, 630] on button "button" at bounding box center [26, 647] width 43 height 43
click at [77, 640] on button "button" at bounding box center [74, 647] width 43 height 43
click at [125, 636] on button "button" at bounding box center [122, 647] width 43 height 43
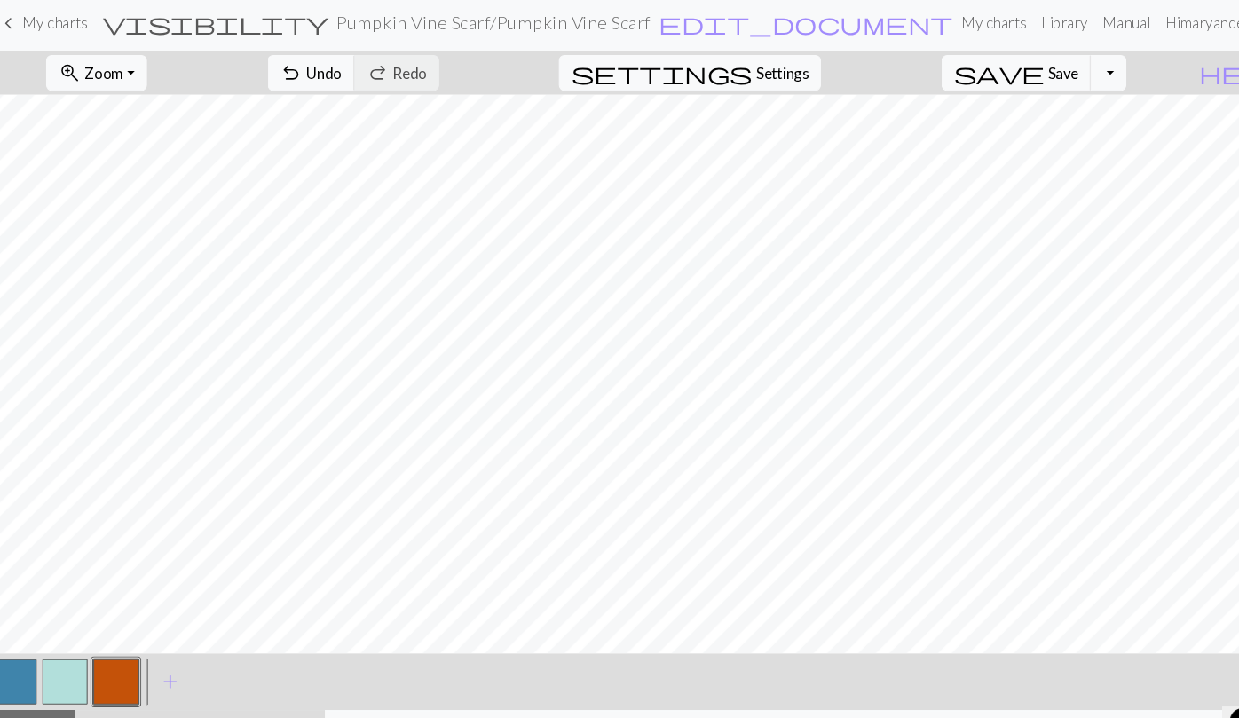
click at [73, 649] on button "button" at bounding box center [74, 647] width 43 height 43
click at [33, 644] on button "button" at bounding box center [26, 647] width 43 height 43
click at [70, 645] on button "button" at bounding box center [74, 647] width 43 height 43
click at [41, 638] on button "button" at bounding box center [26, 647] width 43 height 43
click at [68, 651] on button "button" at bounding box center [74, 647] width 43 height 43
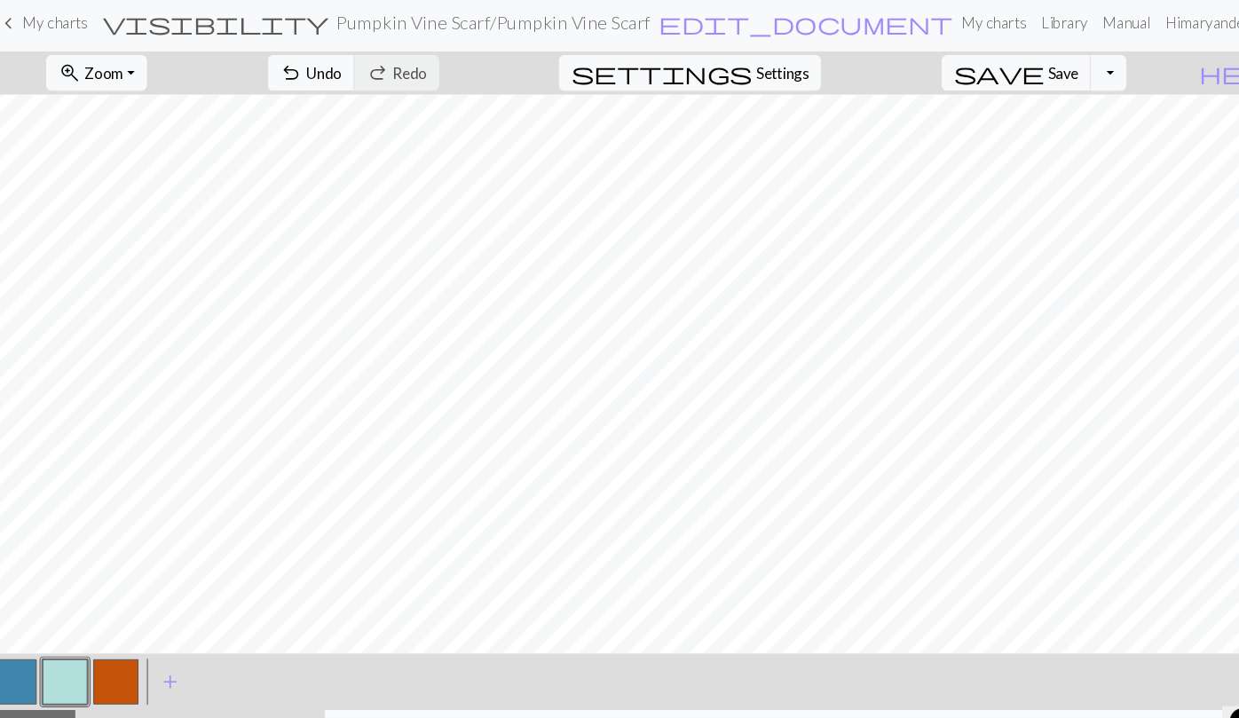
click at [29, 630] on button "button" at bounding box center [26, 647] width 43 height 43
click at [68, 641] on button "button" at bounding box center [74, 647] width 43 height 43
click at [28, 655] on button "button" at bounding box center [26, 647] width 43 height 43
click at [66, 644] on button "button" at bounding box center [74, 647] width 43 height 43
click at [26, 646] on button "button" at bounding box center [26, 647] width 43 height 43
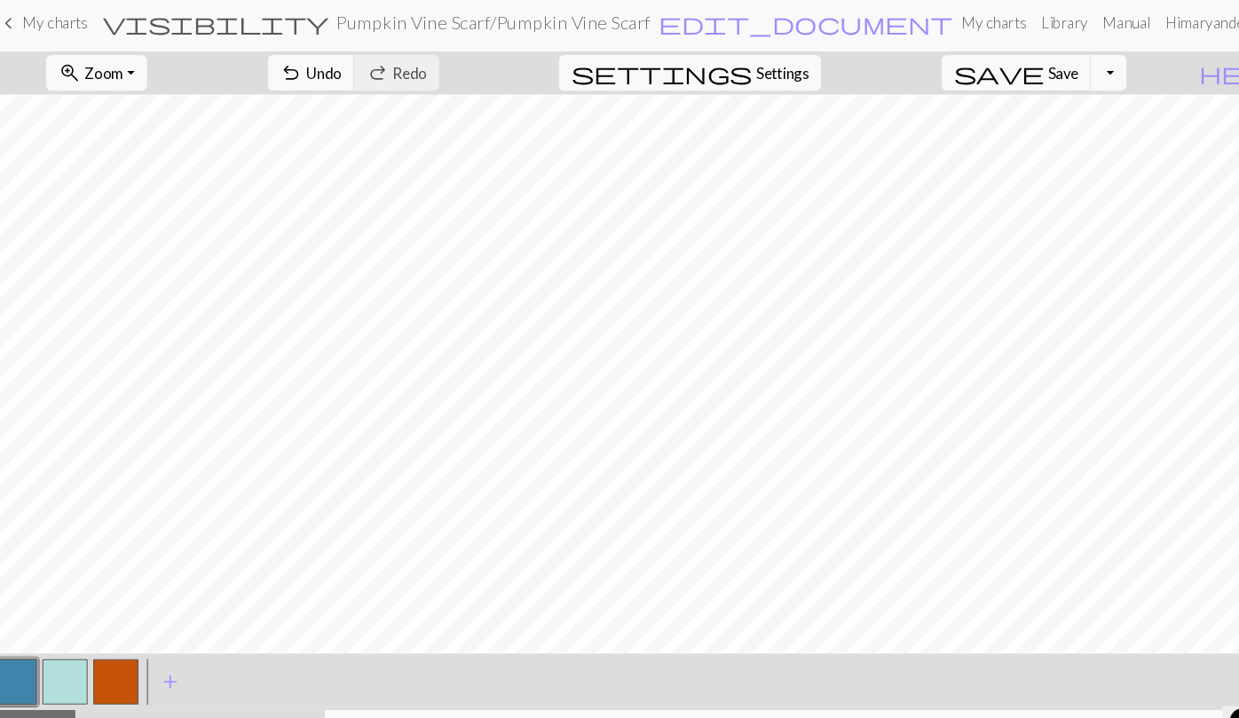
drag, startPoint x: 85, startPoint y: 640, endPoint x: 83, endPoint y: 622, distance: 17.9
click at [85, 639] on button "button" at bounding box center [74, 647] width 43 height 43
click at [16, 657] on button "button" at bounding box center [26, 647] width 43 height 43
click at [64, 644] on button "button" at bounding box center [74, 647] width 43 height 43
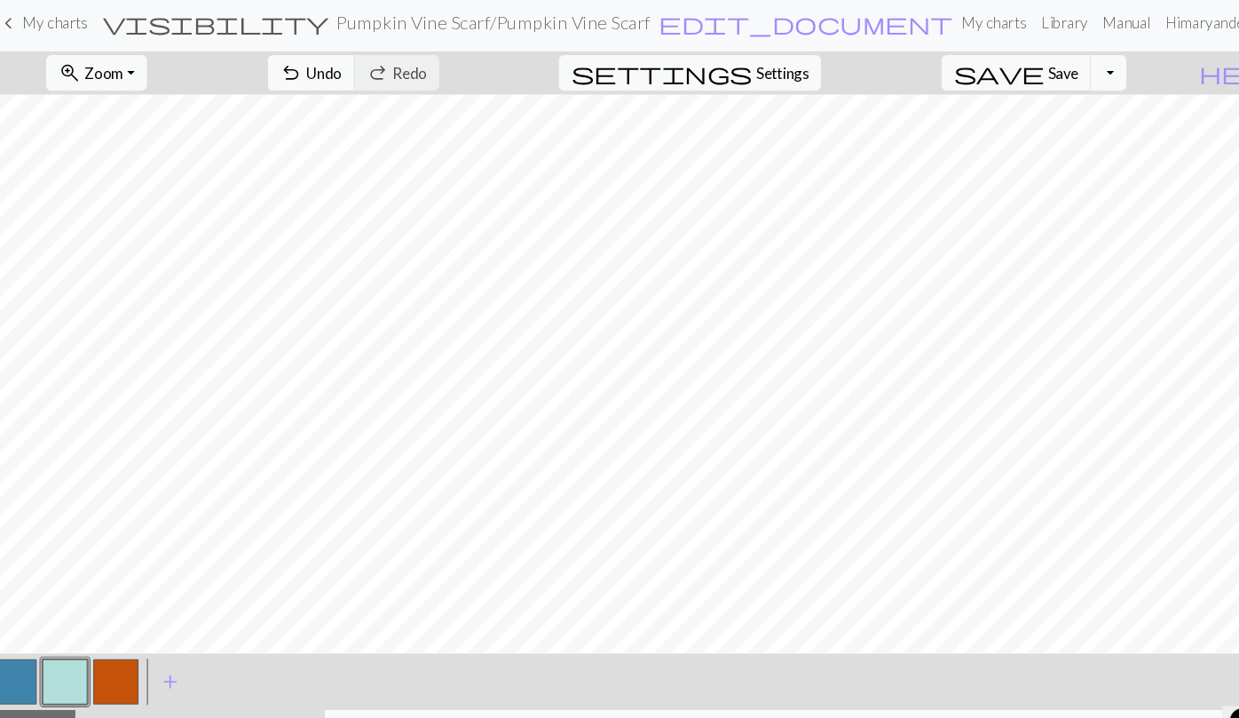
click at [41, 652] on button "button" at bounding box center [26, 647] width 43 height 43
click at [81, 644] on button "button" at bounding box center [74, 647] width 43 height 43
click at [25, 635] on button "button" at bounding box center [26, 647] width 43 height 43
click at [75, 649] on button "button" at bounding box center [74, 647] width 43 height 43
click at [130, 646] on button "button" at bounding box center [122, 647] width 43 height 43
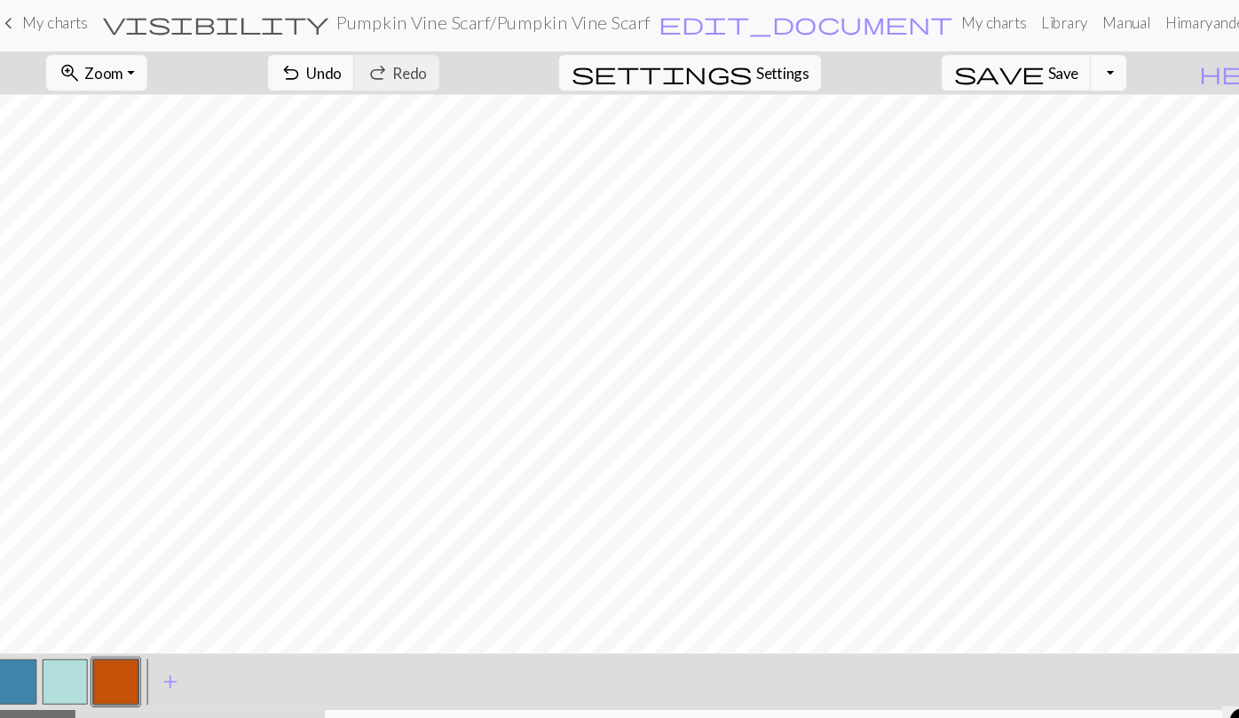
click at [79, 649] on button "button" at bounding box center [74, 647] width 43 height 43
click at [130, 641] on button "button" at bounding box center [122, 647] width 43 height 43
click at [74, 639] on button "button" at bounding box center [74, 647] width 43 height 43
click at [32, 639] on button "button" at bounding box center [26, 647] width 43 height 43
click at [55, 652] on button "button" at bounding box center [74, 647] width 43 height 43
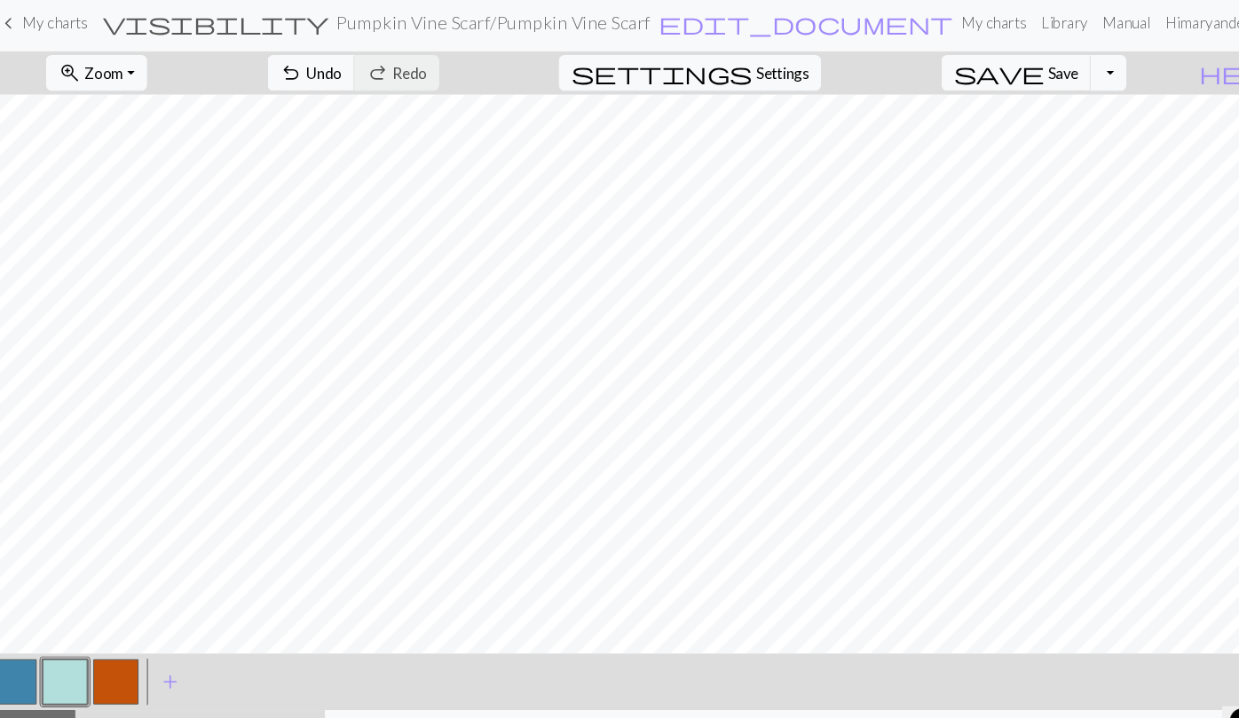
click at [134, 647] on button "button" at bounding box center [122, 647] width 43 height 43
click at [34, 644] on button "button" at bounding box center [26, 647] width 43 height 43
click at [43, 654] on button "button" at bounding box center [26, 647] width 43 height 43
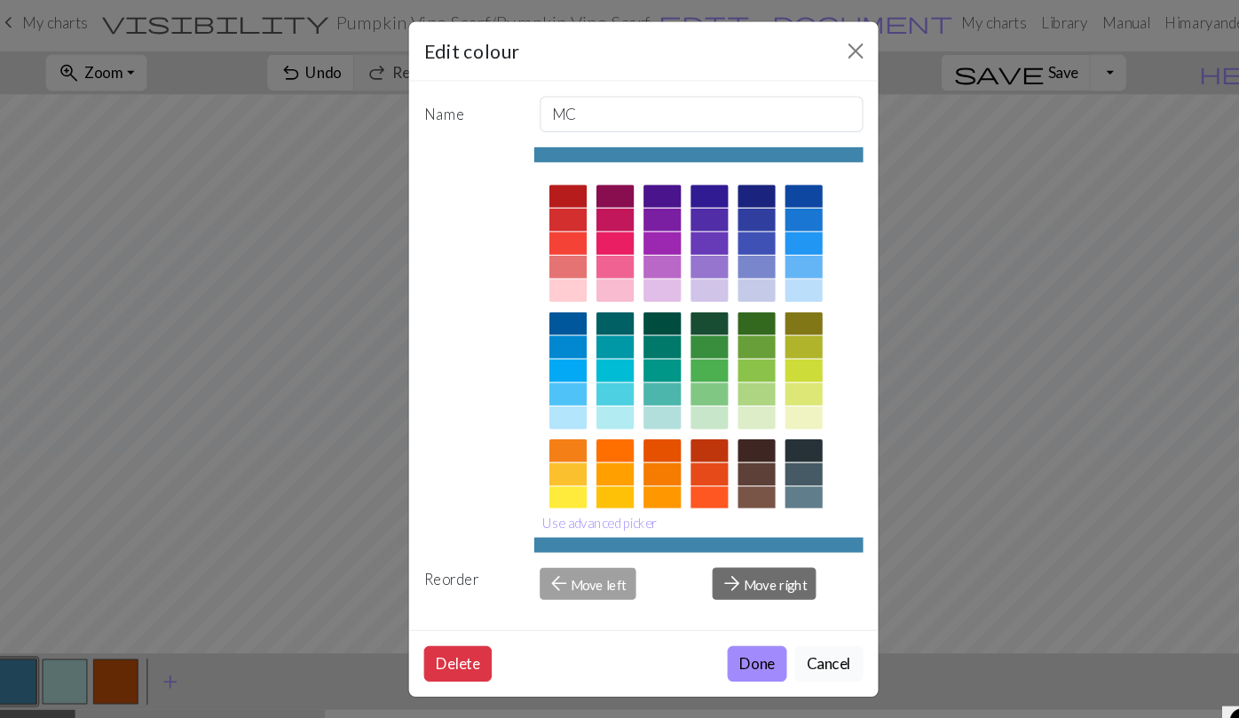
click at [792, 626] on button "Cancel" at bounding box center [793, 630] width 65 height 34
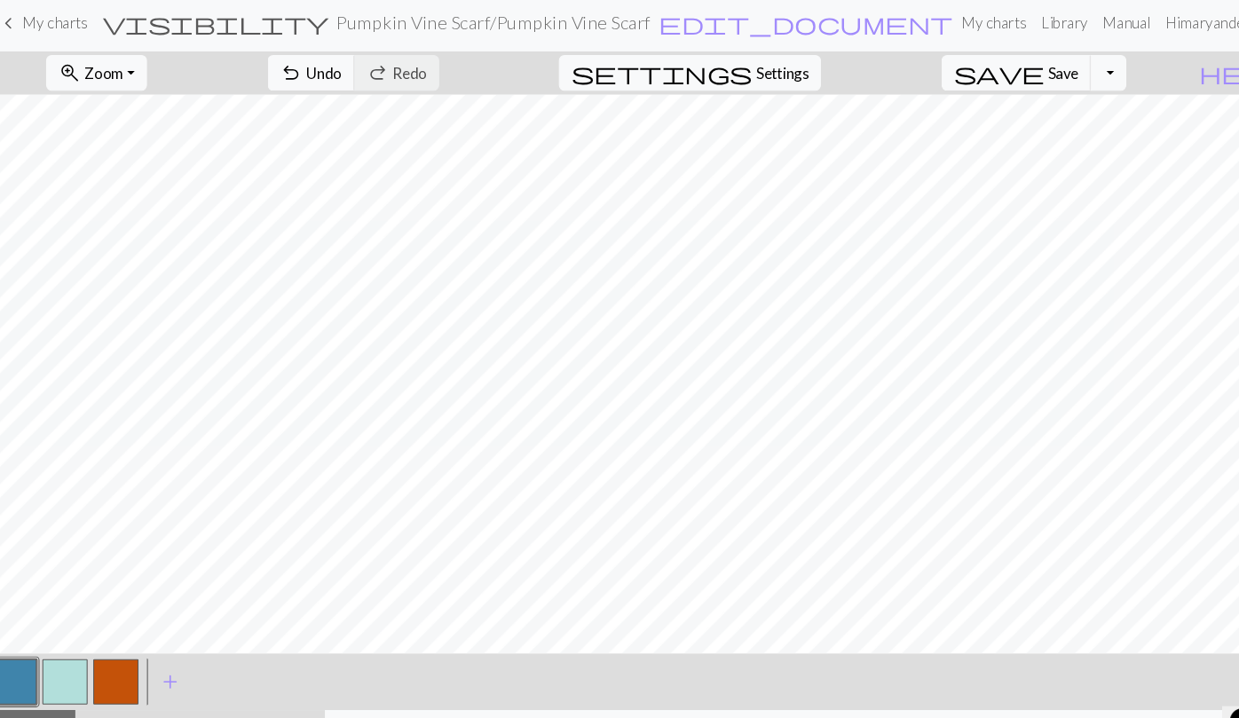
click at [134, 650] on button "button" at bounding box center [122, 647] width 43 height 43
click at [13, 637] on button "button" at bounding box center [26, 647] width 43 height 43
click at [21, 639] on button "button" at bounding box center [26, 647] width 43 height 43
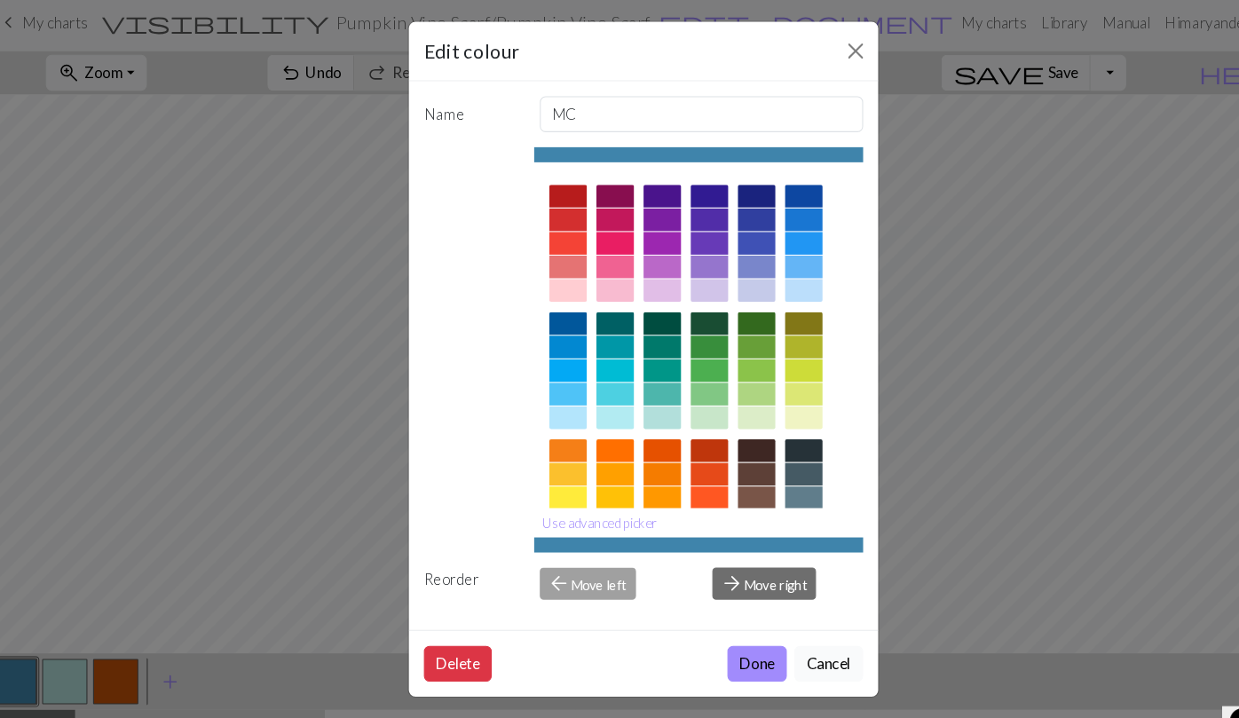
click at [813, 621] on button "Cancel" at bounding box center [793, 630] width 65 height 34
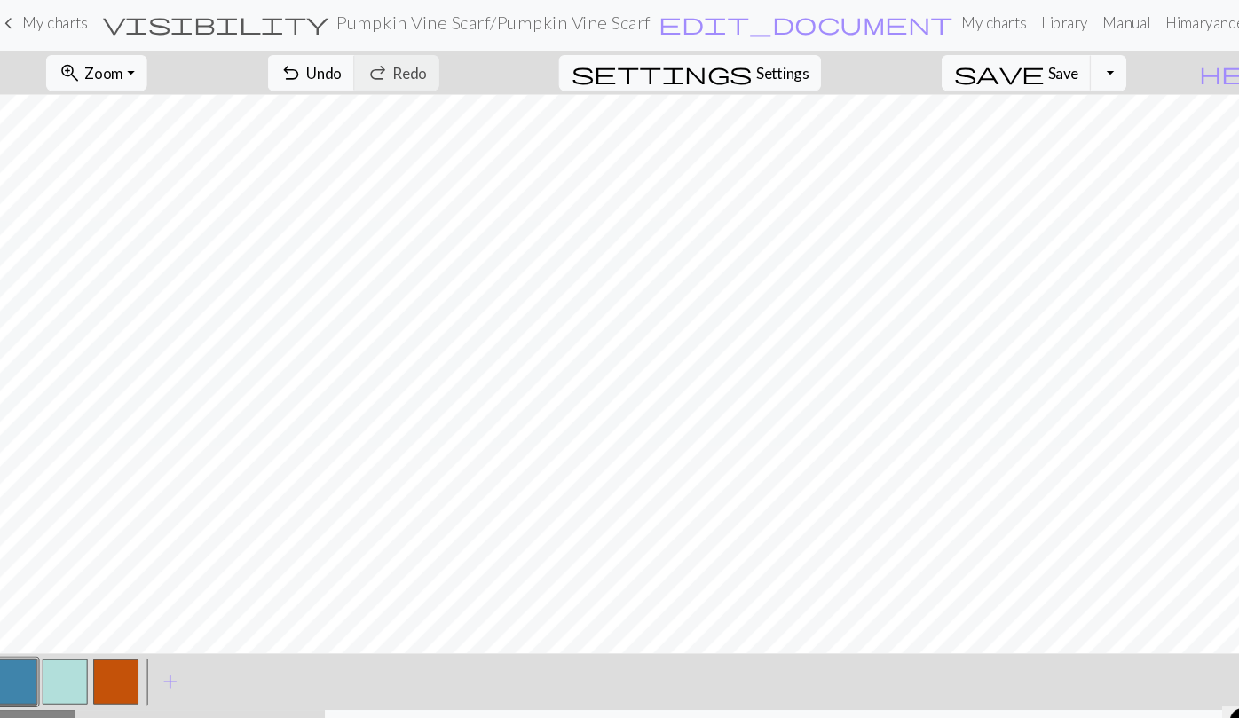
click at [39, 674] on button "highlight_alt Select Select" at bounding box center [42, 696] width 84 height 44
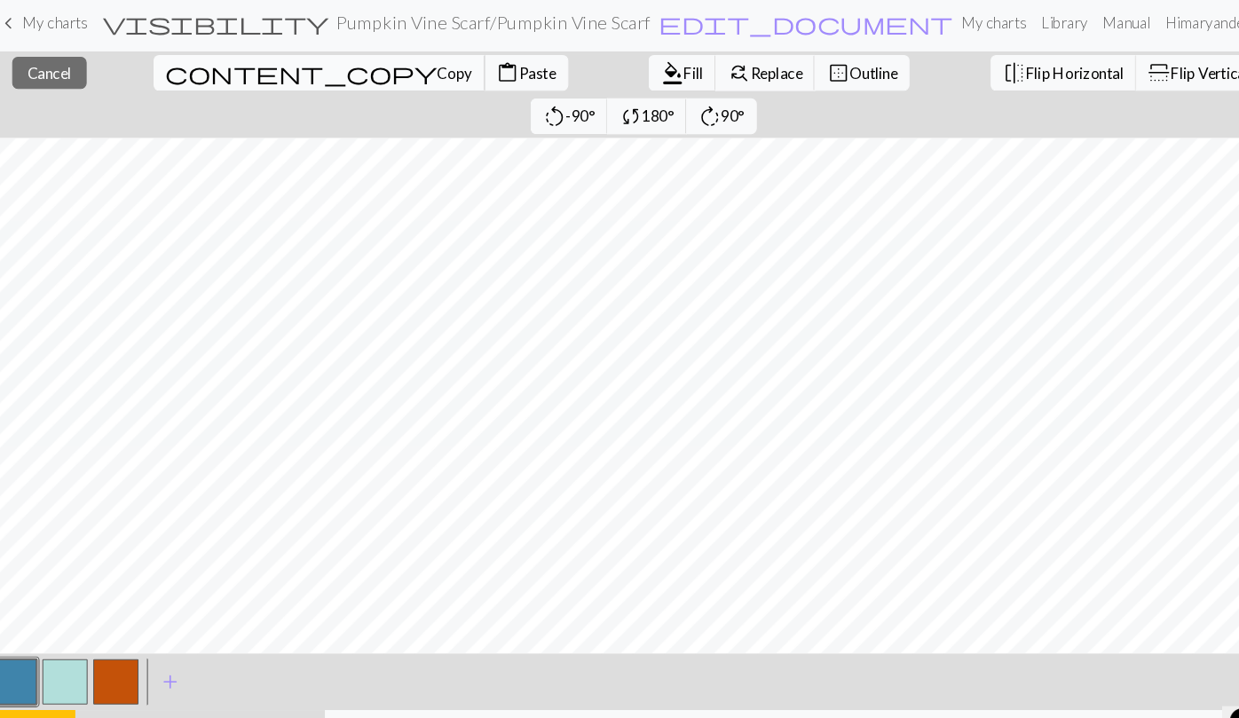
click at [425, 70] on span "Copy" at bounding box center [441, 73] width 33 height 17
click at [502, 67] on span "Paste" at bounding box center [519, 73] width 35 height 17
click at [469, 83] on button "content_paste Paste" at bounding box center [508, 74] width 79 height 34
click at [55, 674] on button "highlight_alt Select Select" at bounding box center [42, 696] width 84 height 44
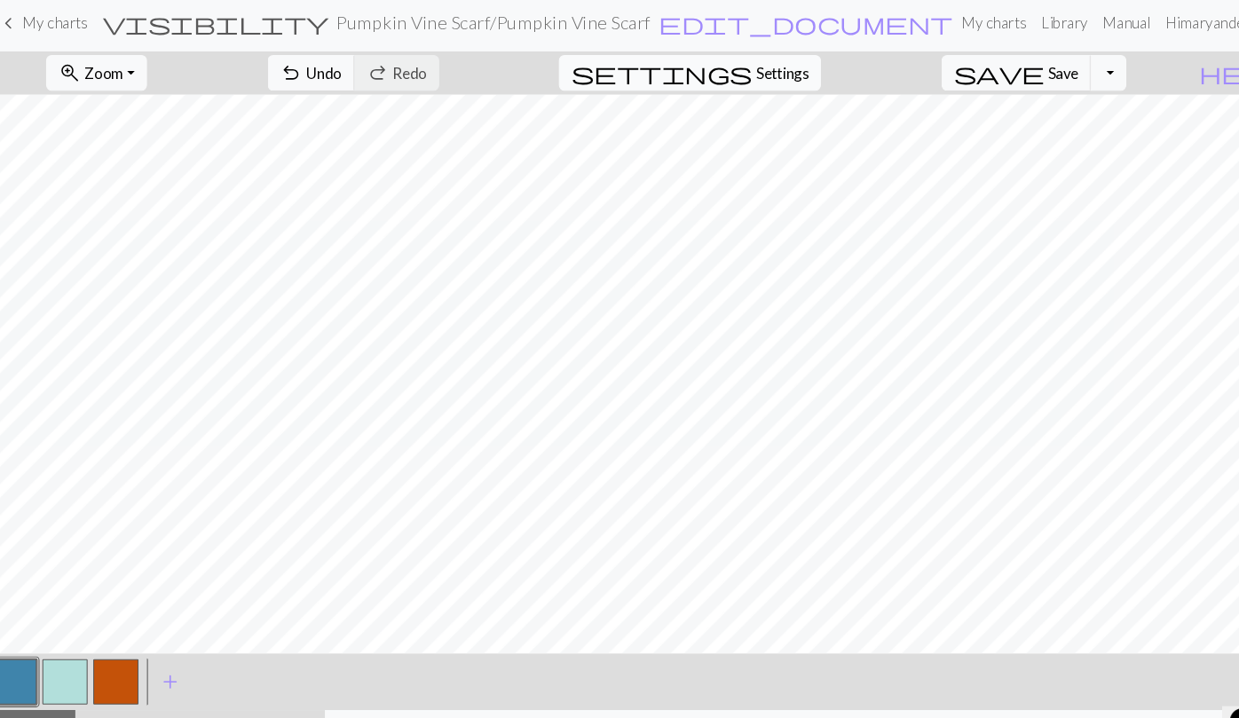
click at [759, 73] on span "Settings" at bounding box center [750, 73] width 50 height 21
select select "aran"
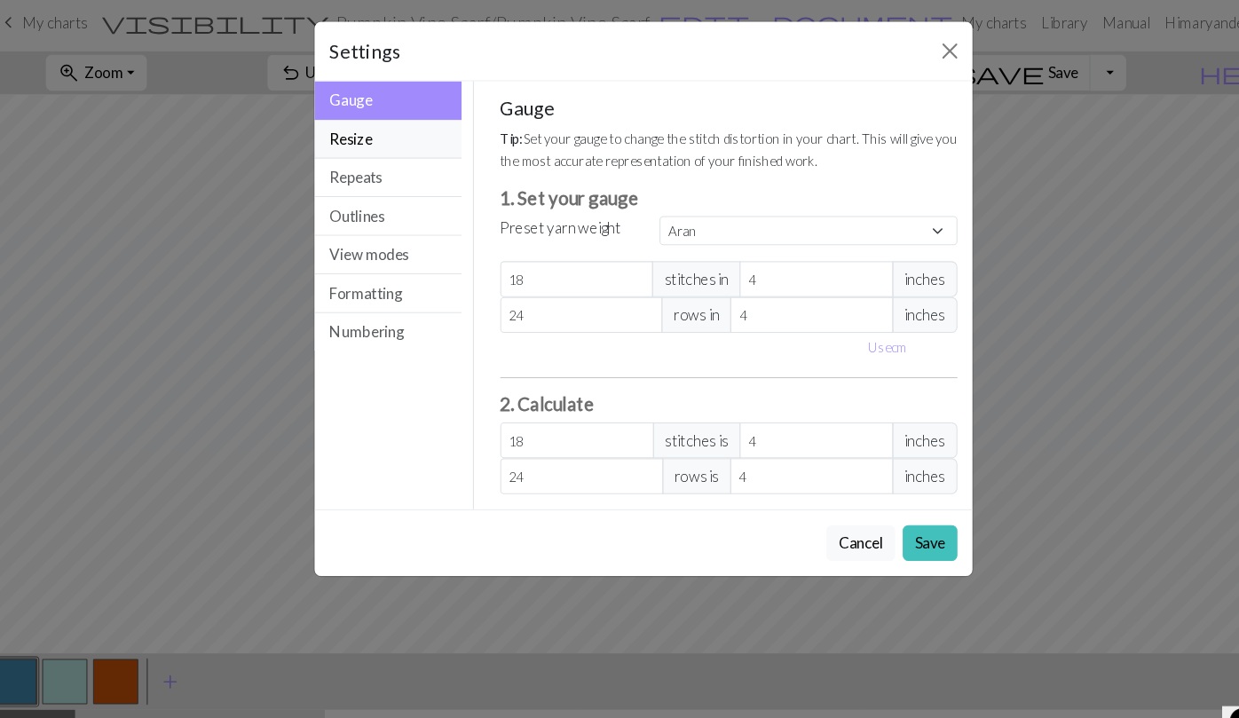
click at [370, 142] on button "Resize" at bounding box center [379, 136] width 138 height 36
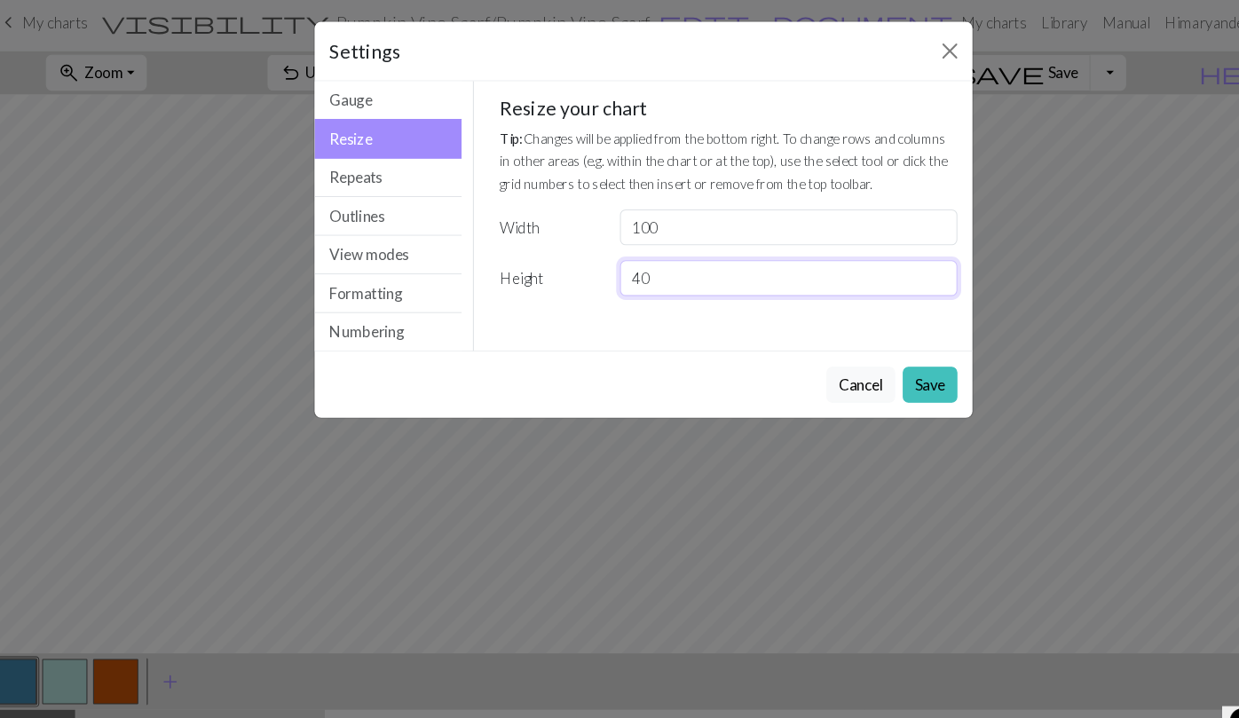
click at [631, 269] on input "40" at bounding box center [756, 267] width 318 height 34
type input "4"
type input "39"
click at [886, 367] on button "Save" at bounding box center [889, 368] width 51 height 34
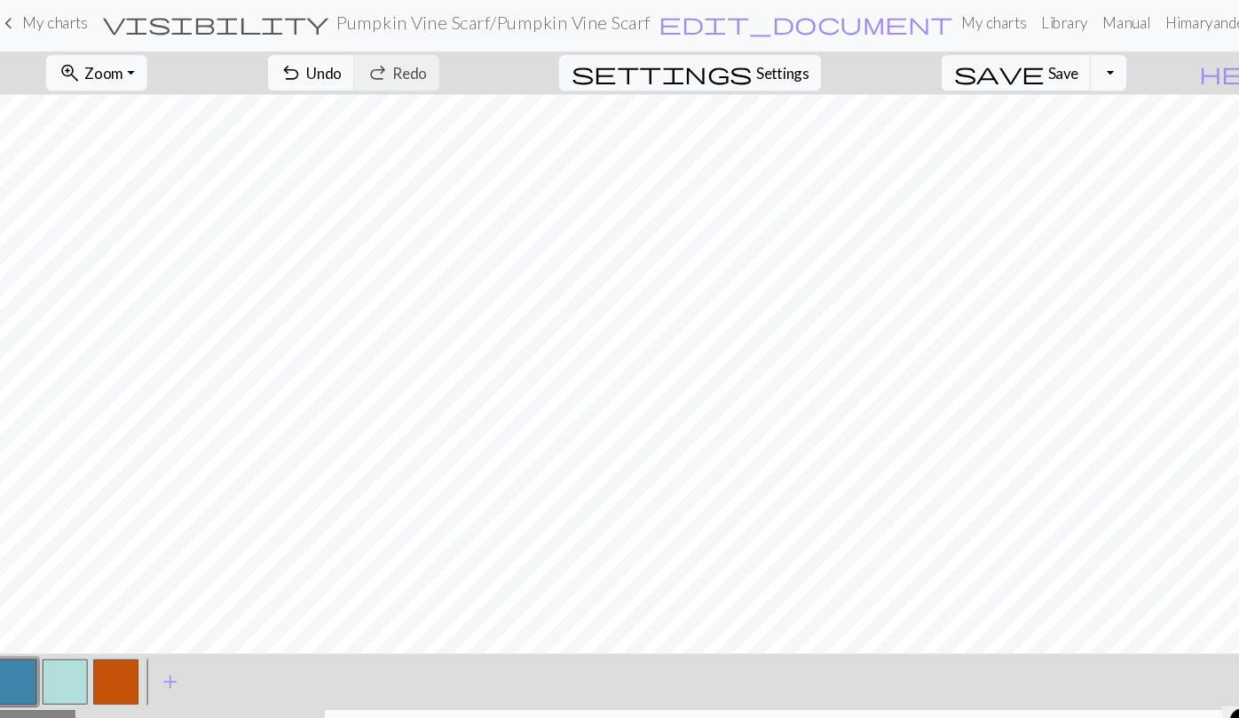
click at [71, 674] on button "highlight_alt Select Select" at bounding box center [42, 696] width 84 height 44
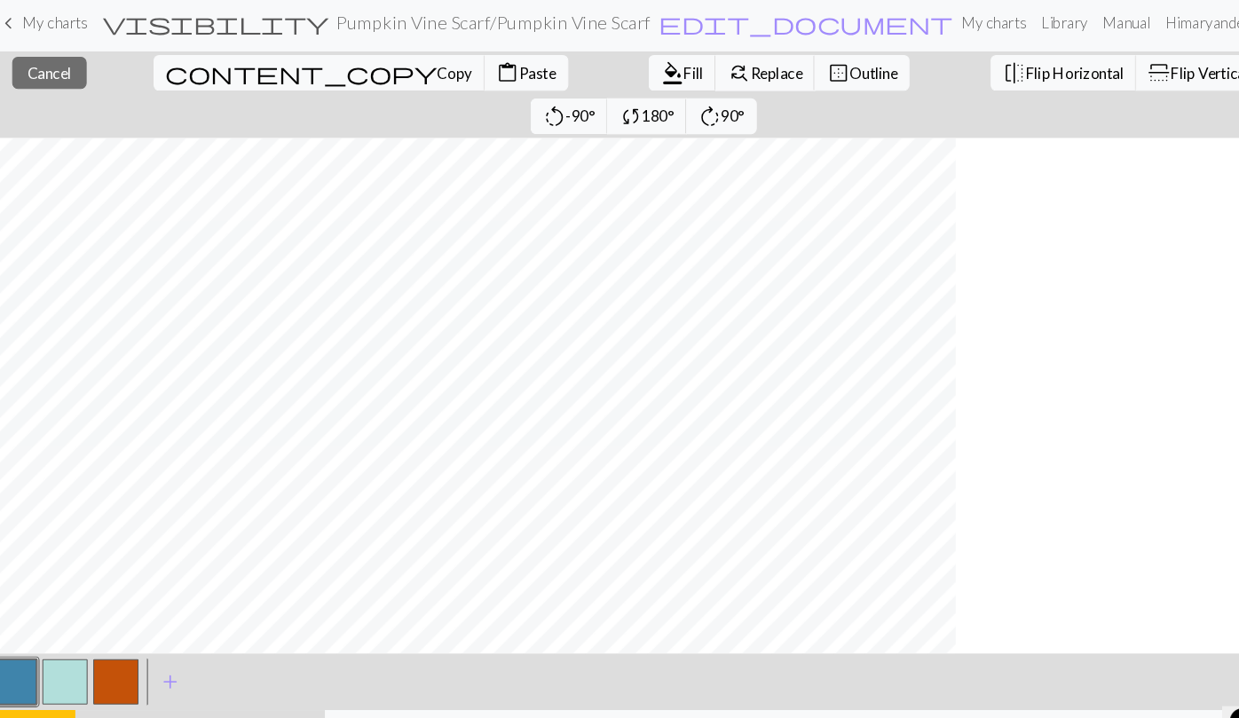
scroll to position [0, 0]
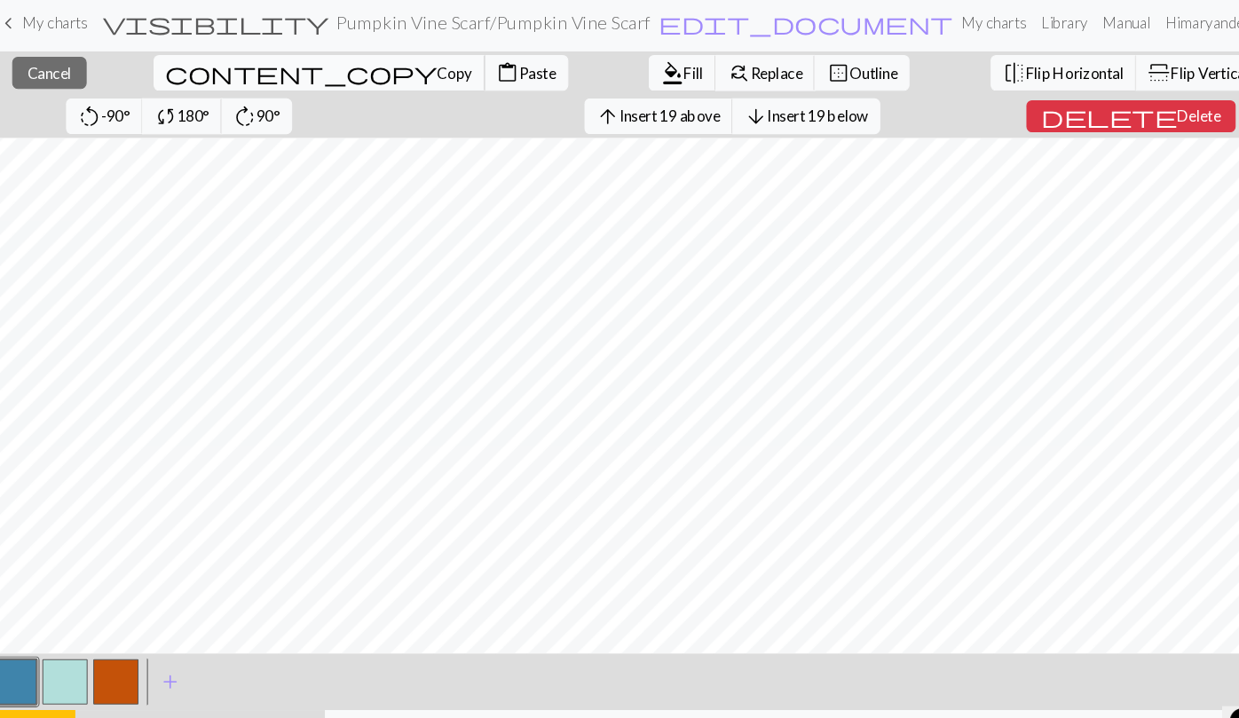
click at [425, 67] on span "Copy" at bounding box center [441, 73] width 33 height 17
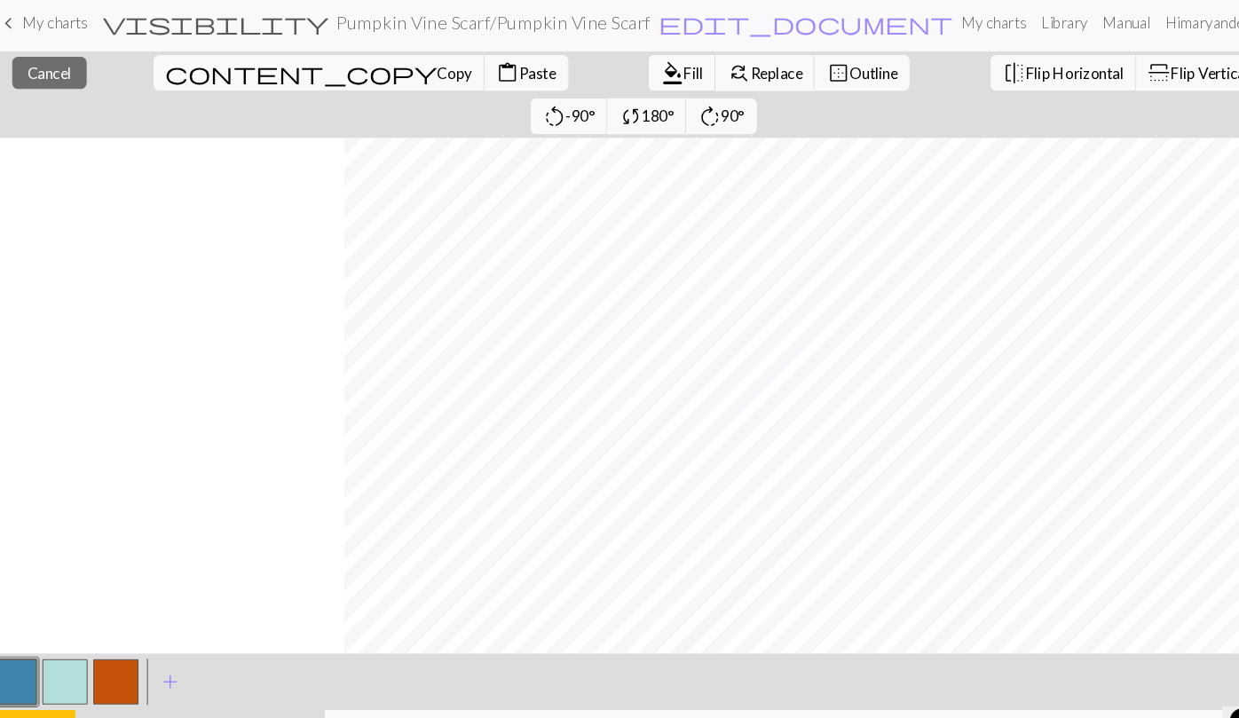
scroll to position [0, 337]
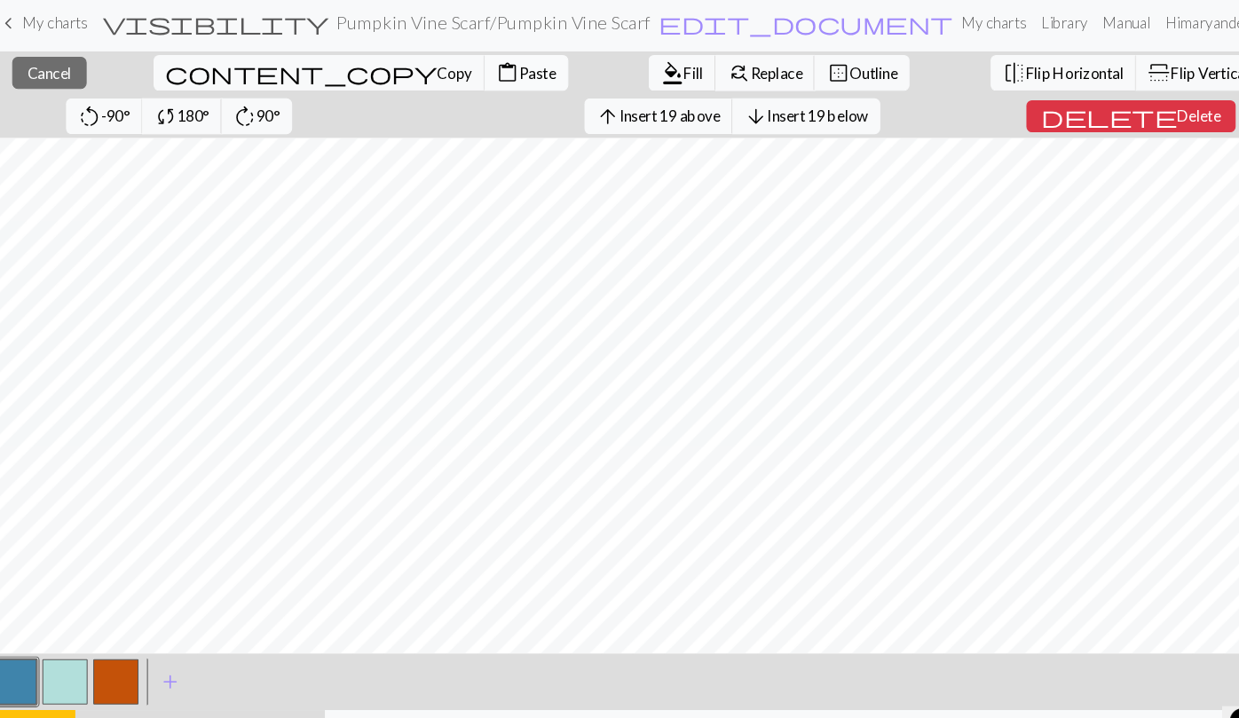
click at [502, 76] on span "Paste" at bounding box center [519, 73] width 35 height 17
click at [21, 650] on button "button" at bounding box center [26, 647] width 43 height 43
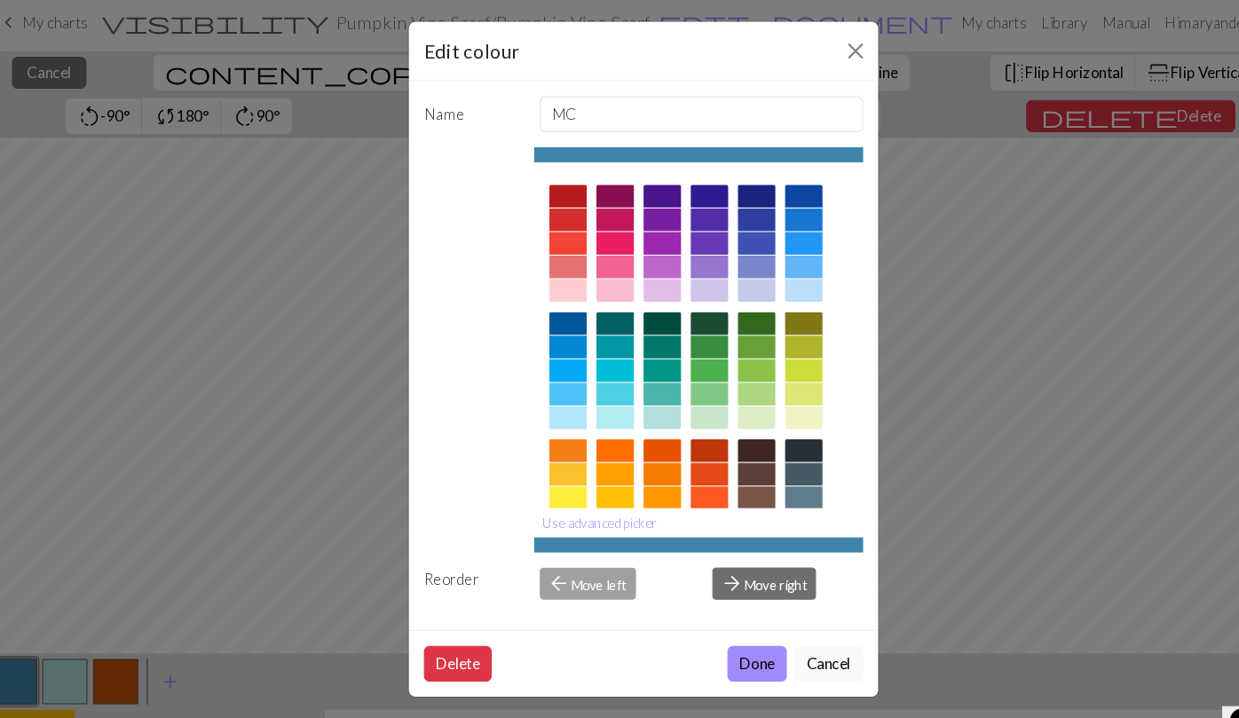
click at [806, 633] on button "Cancel" at bounding box center [793, 630] width 65 height 34
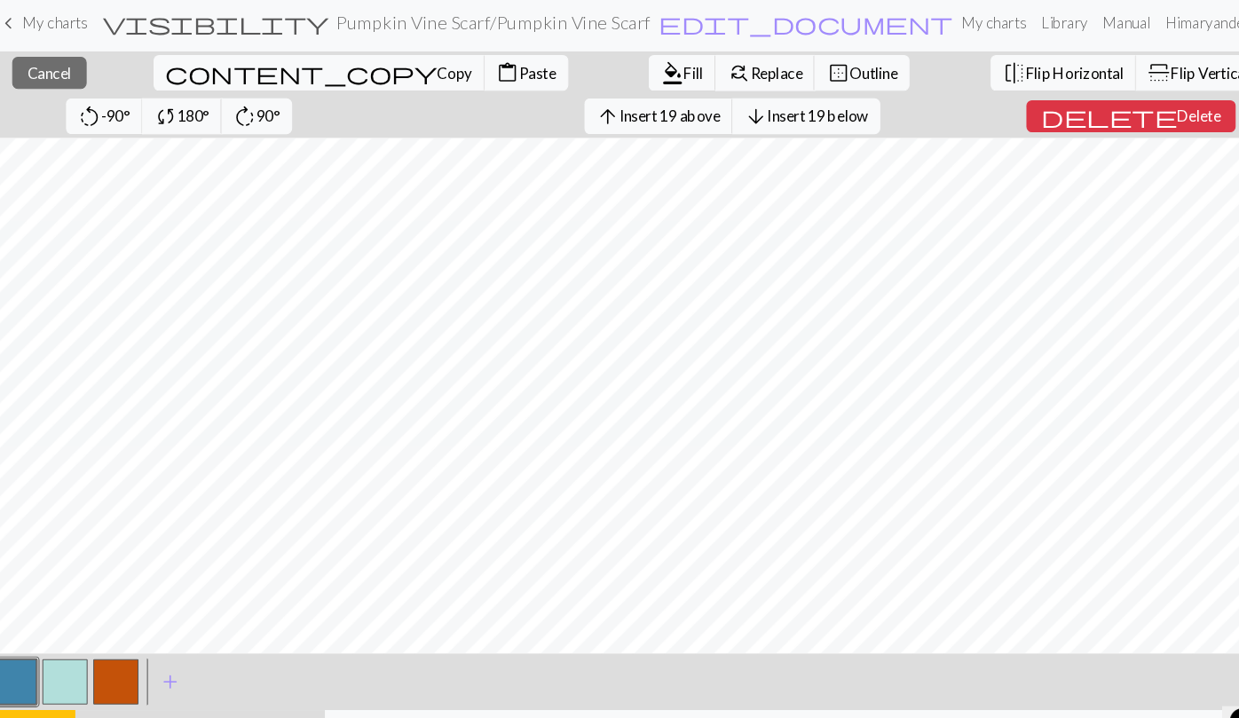
click at [83, 672] on div "< >" at bounding box center [75, 646] width 144 height 53
click at [74, 675] on button "highlight_alt Select Select" at bounding box center [42, 696] width 84 height 44
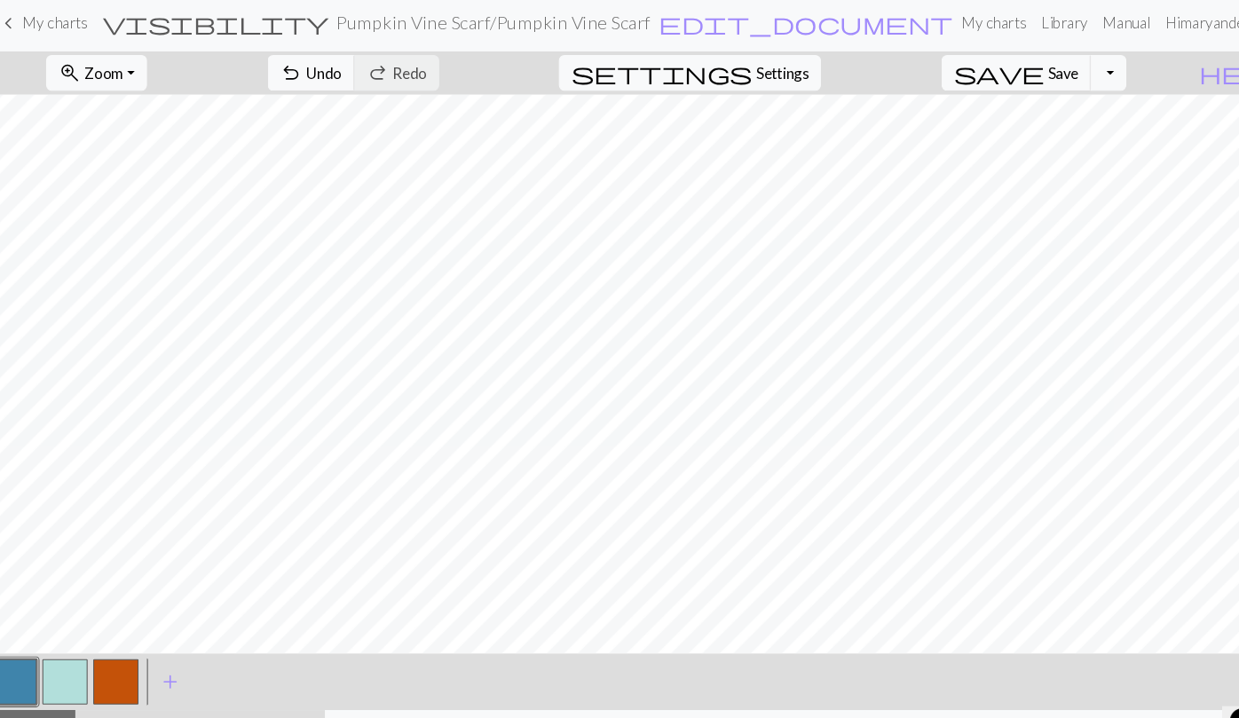
scroll to position [0, 325]
drag, startPoint x: 67, startPoint y: 636, endPoint x: 83, endPoint y: 630, distance: 17.1
click at [77, 634] on button "button" at bounding box center [74, 647] width 43 height 43
click at [28, 652] on button "button" at bounding box center [26, 647] width 43 height 43
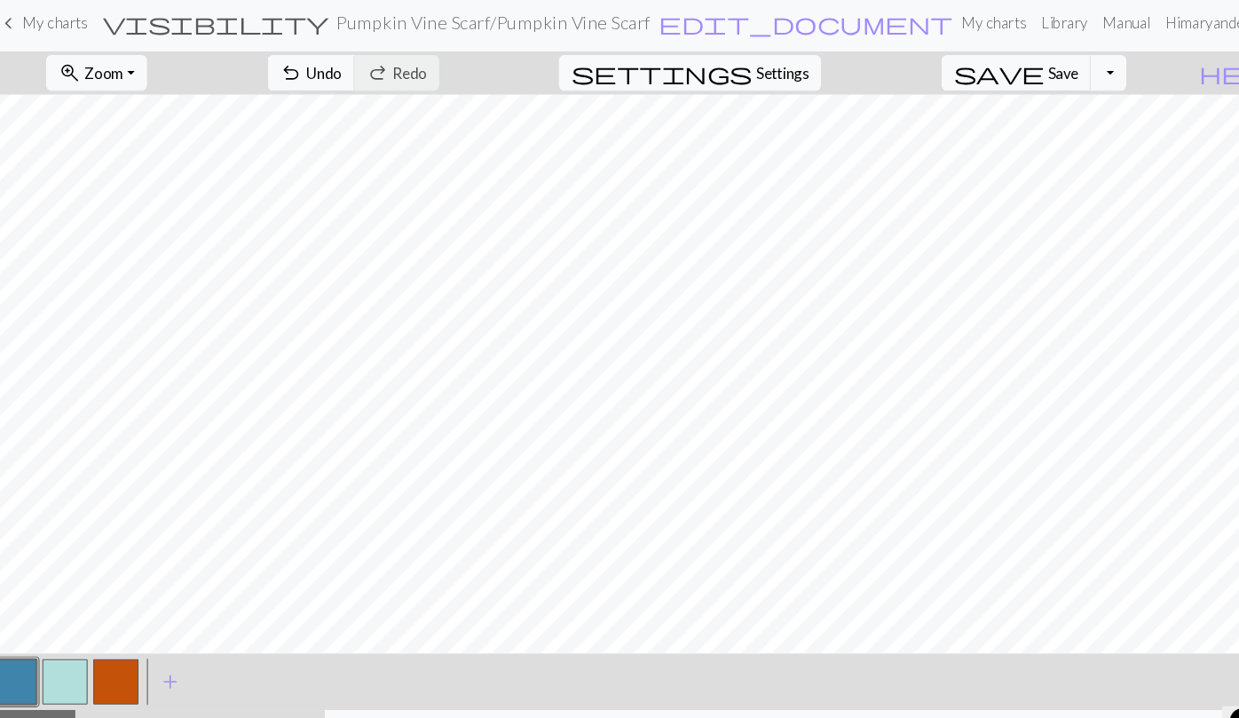
scroll to position [0, 305]
click at [83, 623] on div at bounding box center [75, 647] width 48 height 48
click at [65, 640] on button "button" at bounding box center [74, 647] width 43 height 43
click at [29, 643] on button "button" at bounding box center [26, 647] width 43 height 43
click at [75, 659] on button "button" at bounding box center [74, 647] width 43 height 43
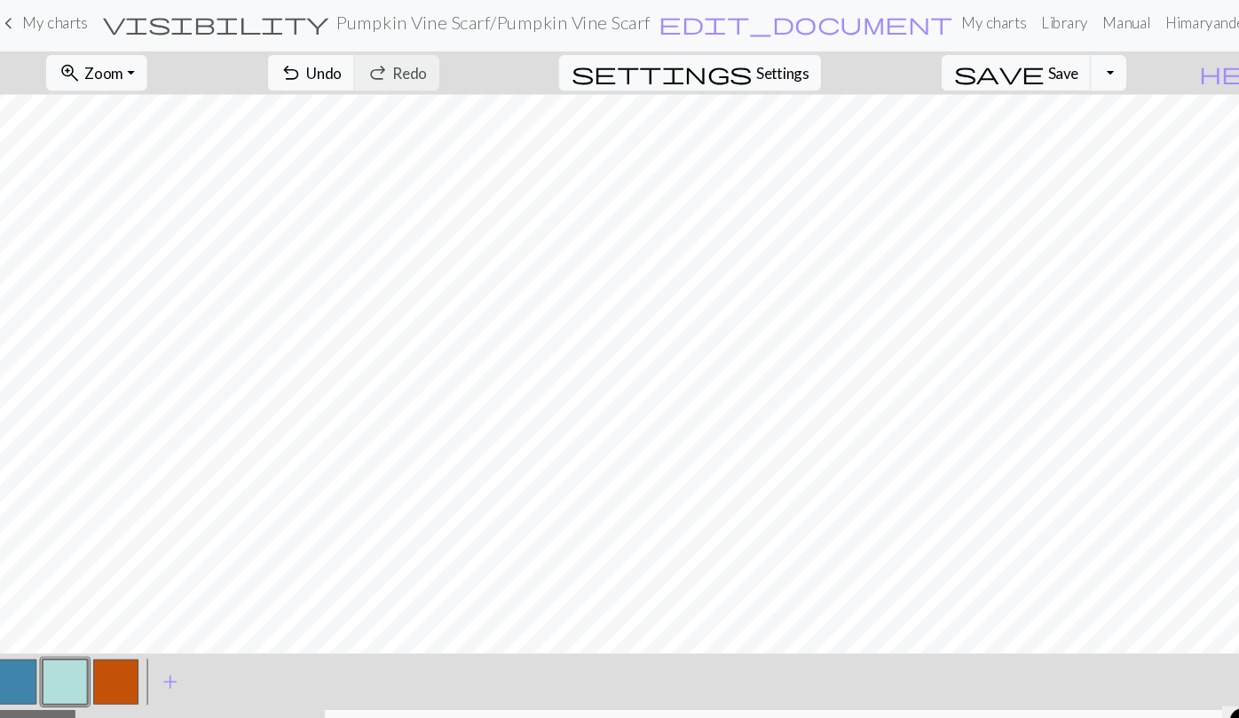
drag, startPoint x: 35, startPoint y: 648, endPoint x: 106, endPoint y: 608, distance: 80.7
click at [35, 647] on button "button" at bounding box center [26, 647] width 43 height 43
click at [21, 651] on button "button" at bounding box center [26, 647] width 43 height 43
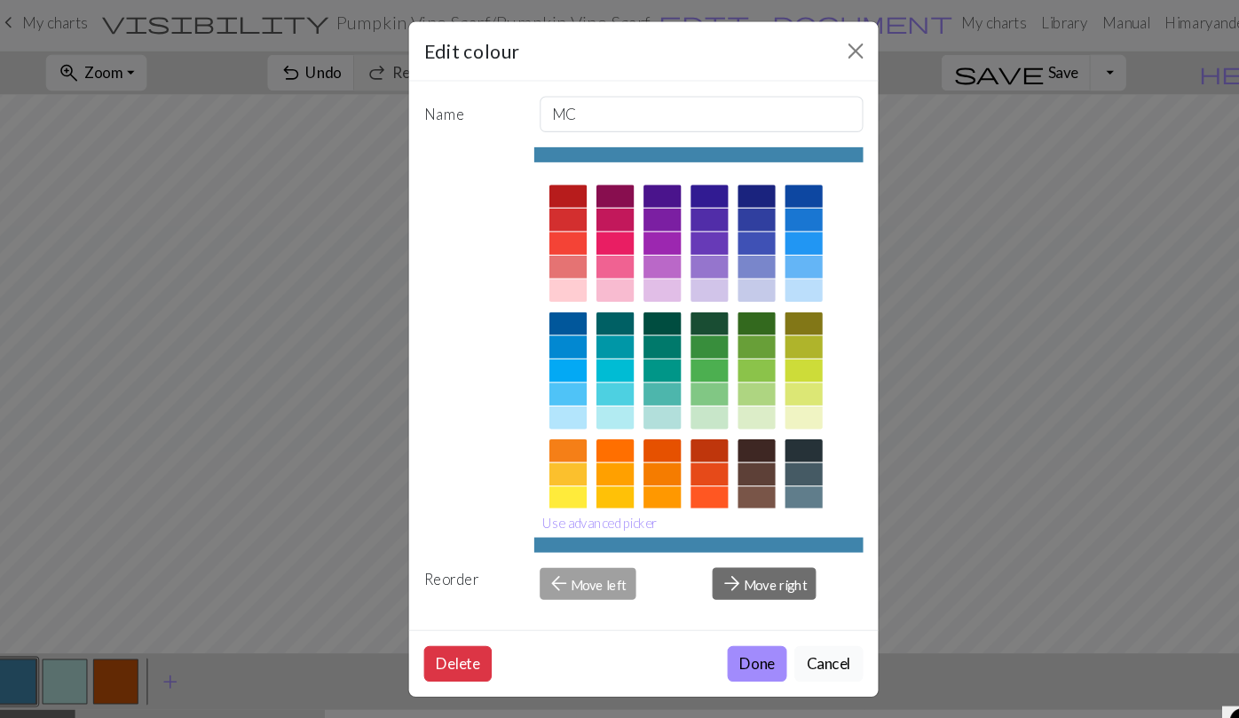
click at [803, 635] on button "Cancel" at bounding box center [793, 630] width 65 height 34
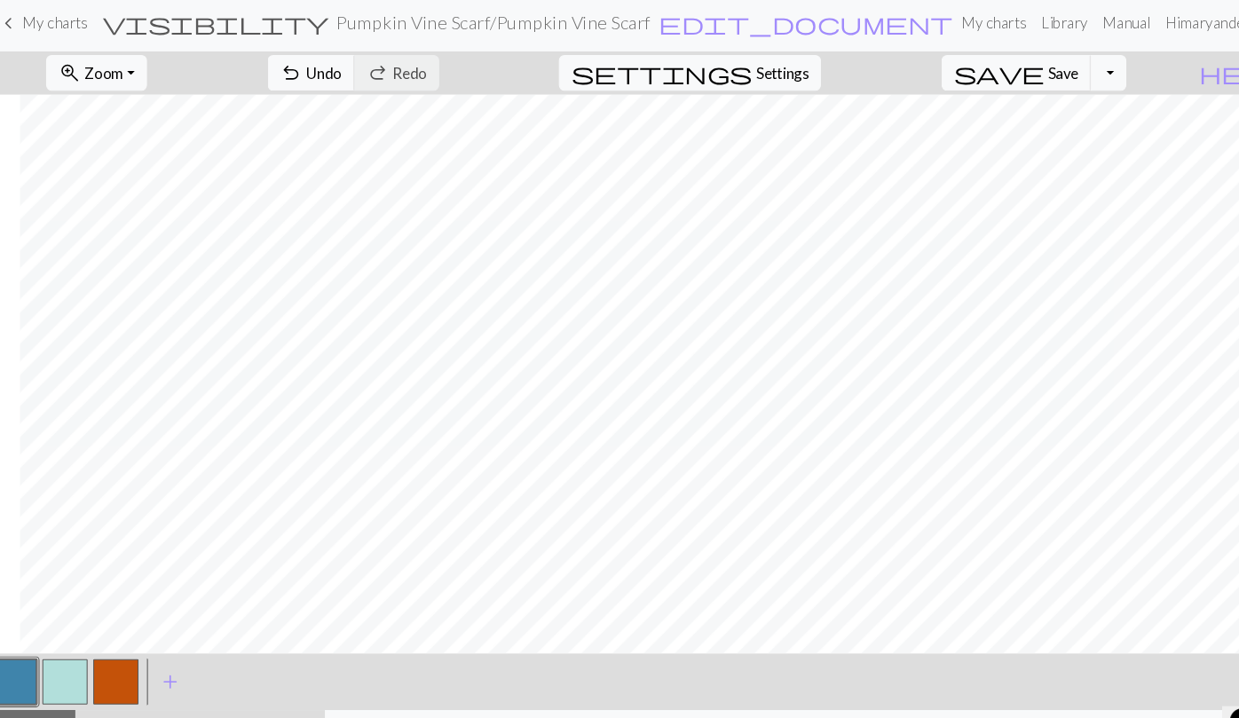
scroll to position [0, 337]
click at [74, 643] on button "button" at bounding box center [74, 647] width 43 height 43
click at [1030, 83] on button "save Save Save" at bounding box center [970, 74] width 141 height 34
click at [1092, 65] on div "Chart saved" at bounding box center [619, 35] width 1239 height 70
click at [1074, 75] on button "Toggle Dropdown" at bounding box center [1057, 74] width 34 height 34
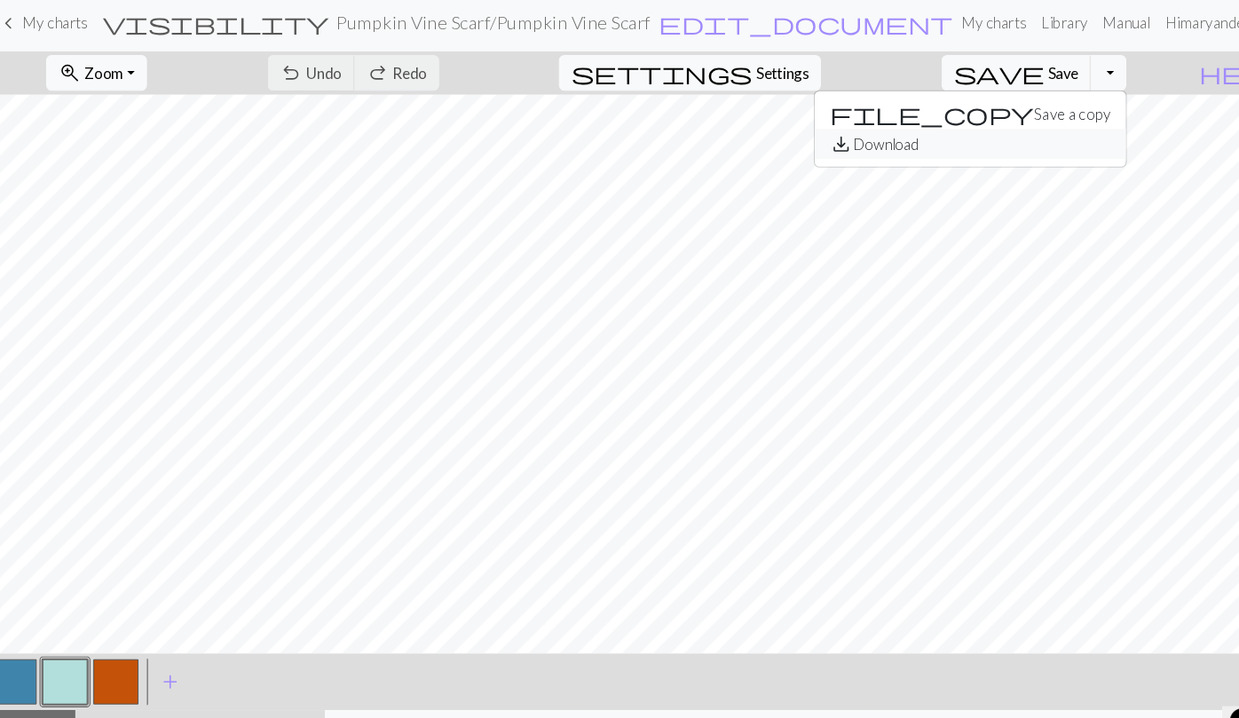
click at [1014, 139] on button "save_alt Download" at bounding box center [927, 140] width 293 height 28
click at [1074, 75] on button "Toggle Dropdown" at bounding box center [1057, 74] width 34 height 34
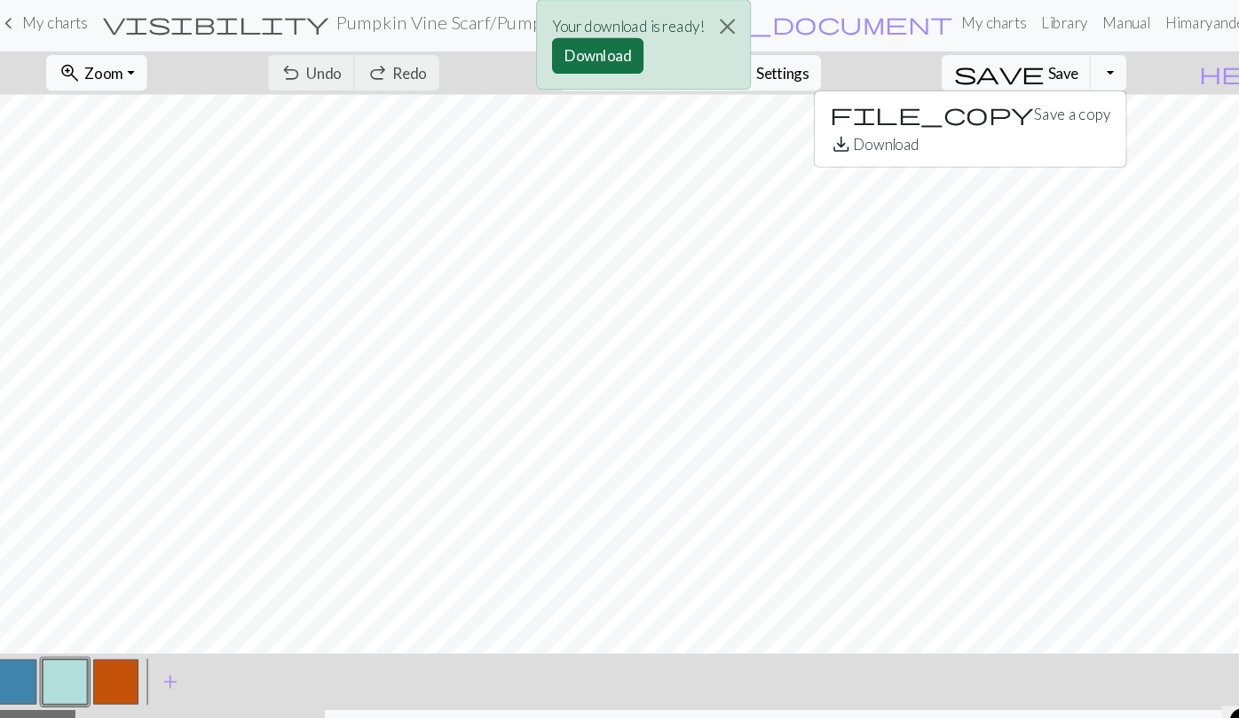
click at [597, 55] on button "Download" at bounding box center [576, 58] width 86 height 34
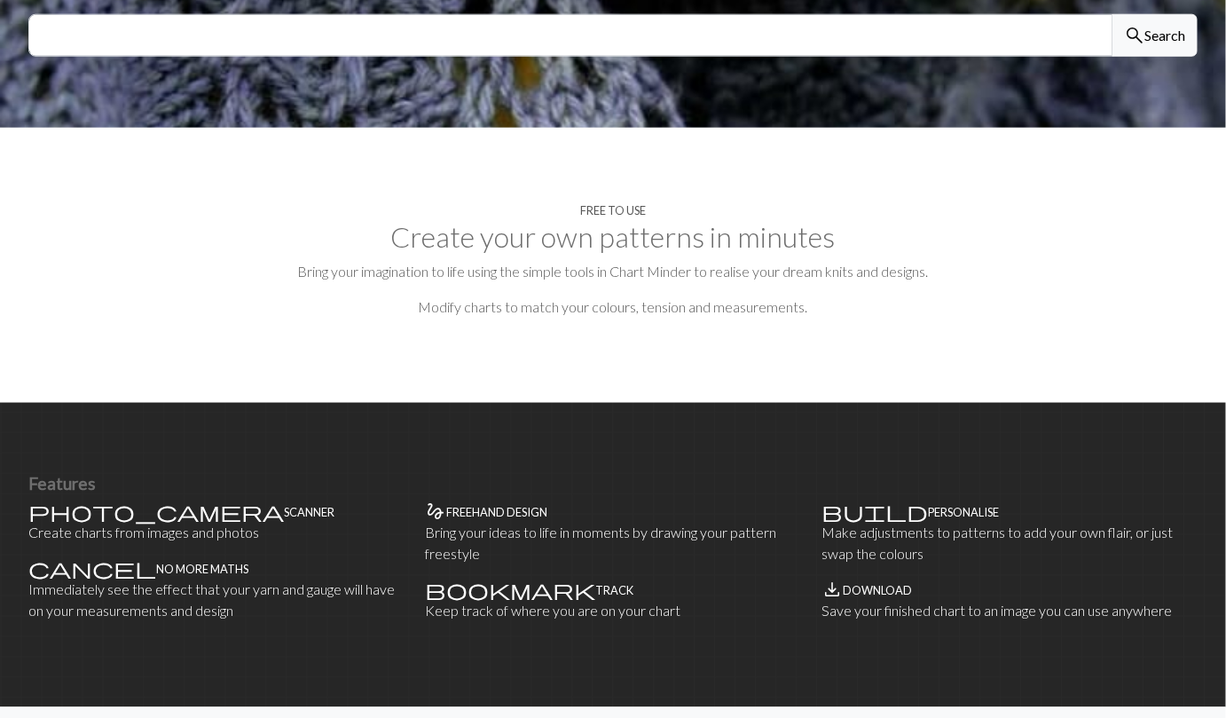
scroll to position [1164, 0]
